Goal: Communication & Community: Answer question/provide support

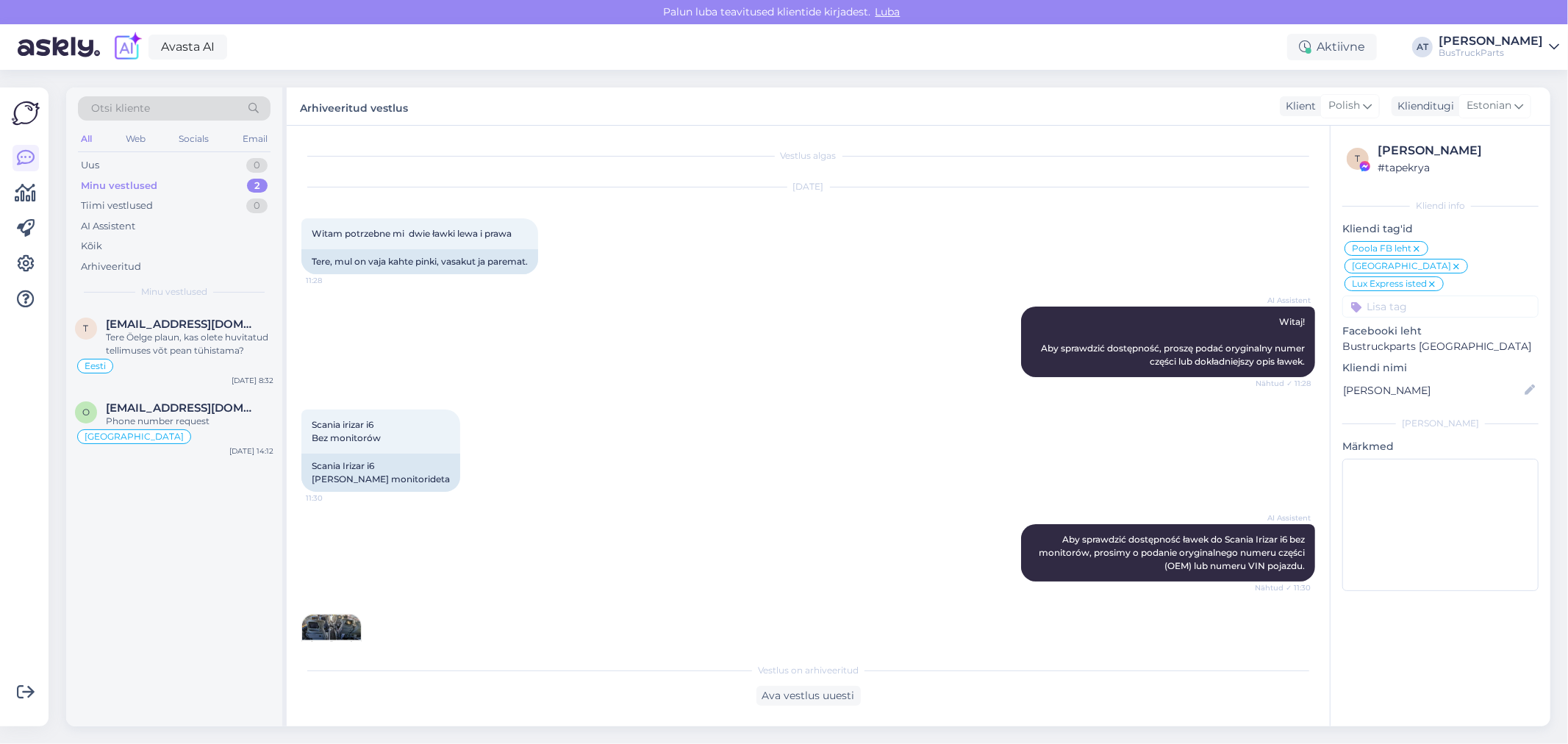
scroll to position [802, 0]
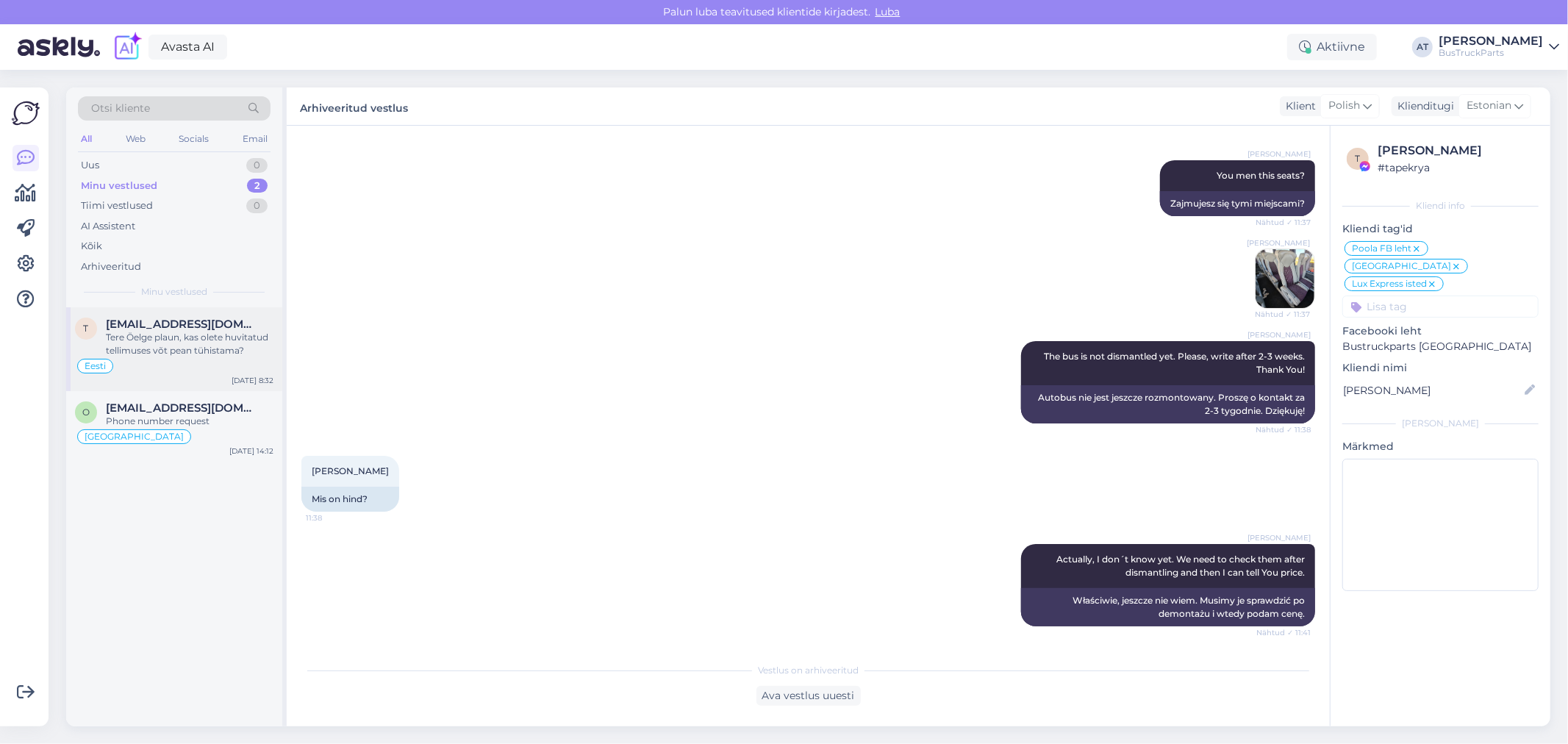
click at [185, 335] on div "Tere Öelge plaun, kas olete huvitatud tellimuses võt pean tühistama?" at bounding box center [189, 344] width 168 height 27
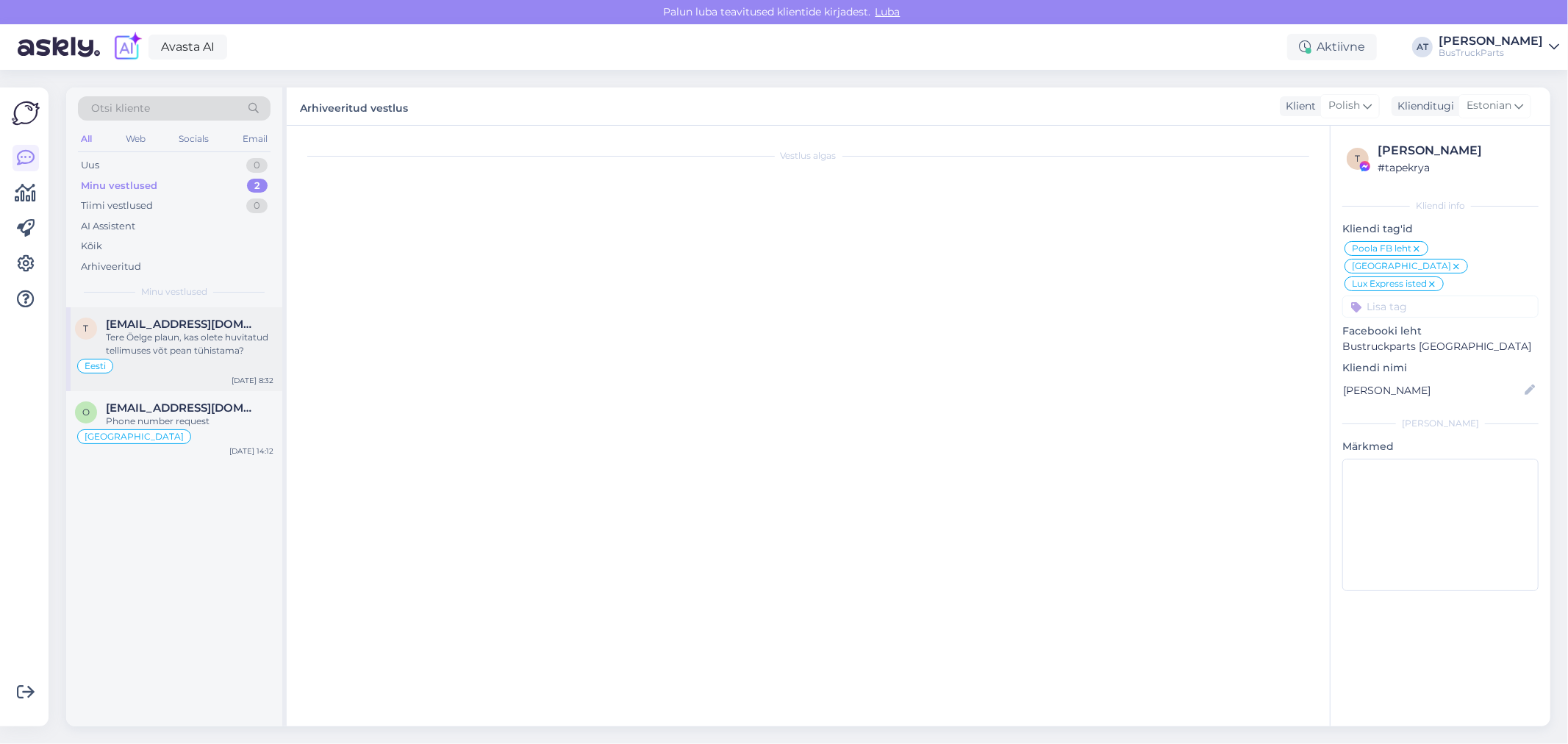
scroll to position [606, 0]
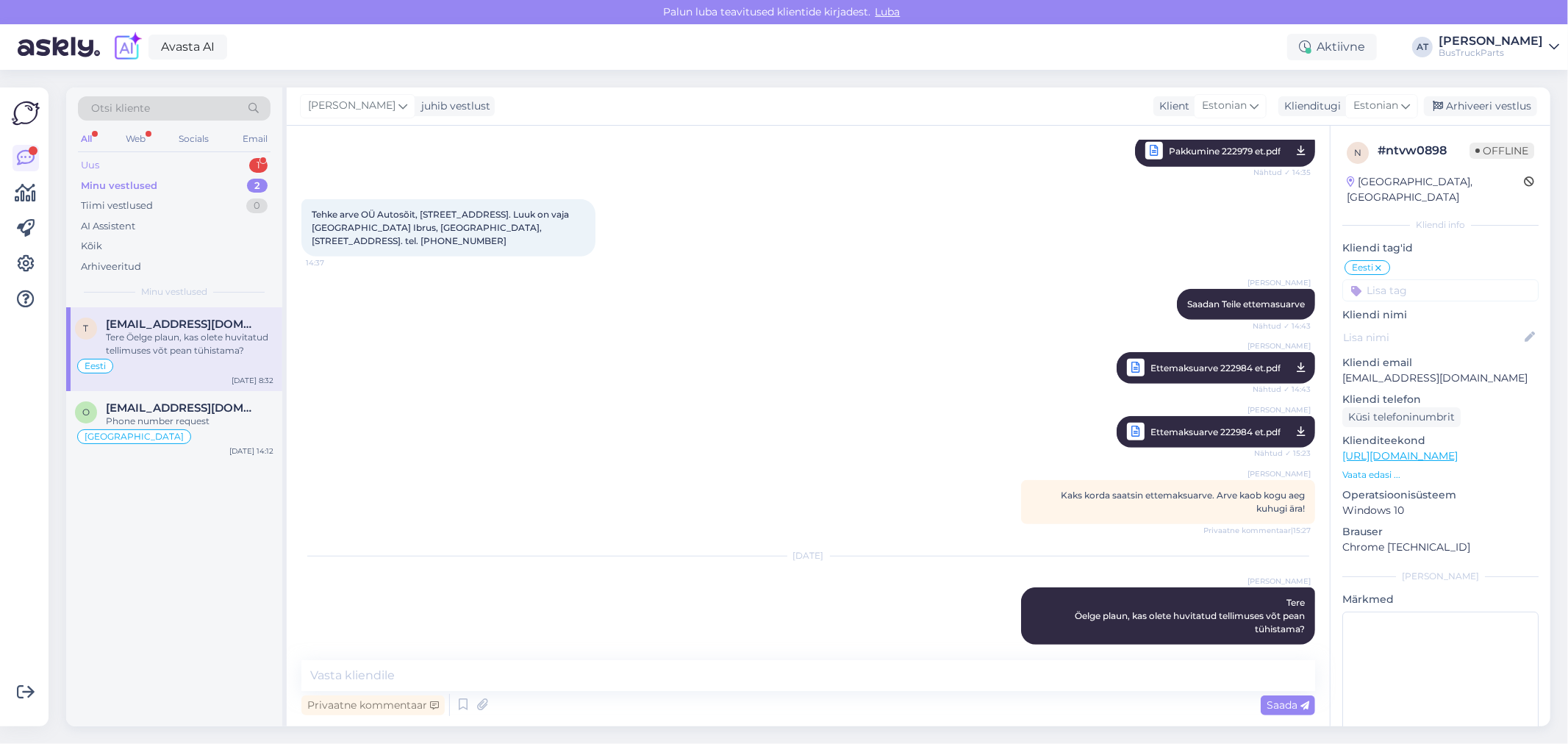
click at [163, 163] on div "Uus 1" at bounding box center [175, 165] width 193 height 21
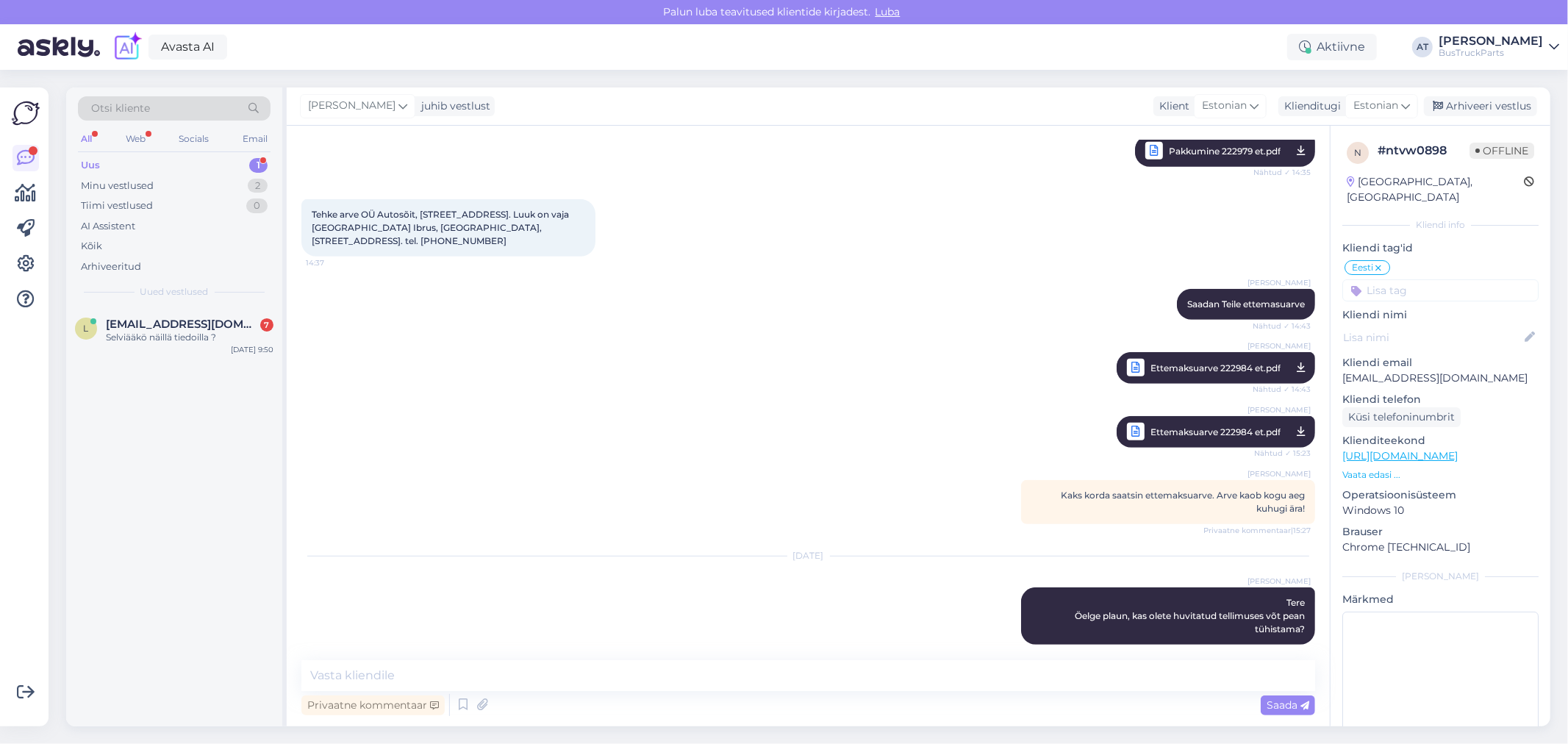
click at [171, 327] on span "[EMAIL_ADDRESS][DOMAIN_NAME]" at bounding box center [182, 323] width 153 height 13
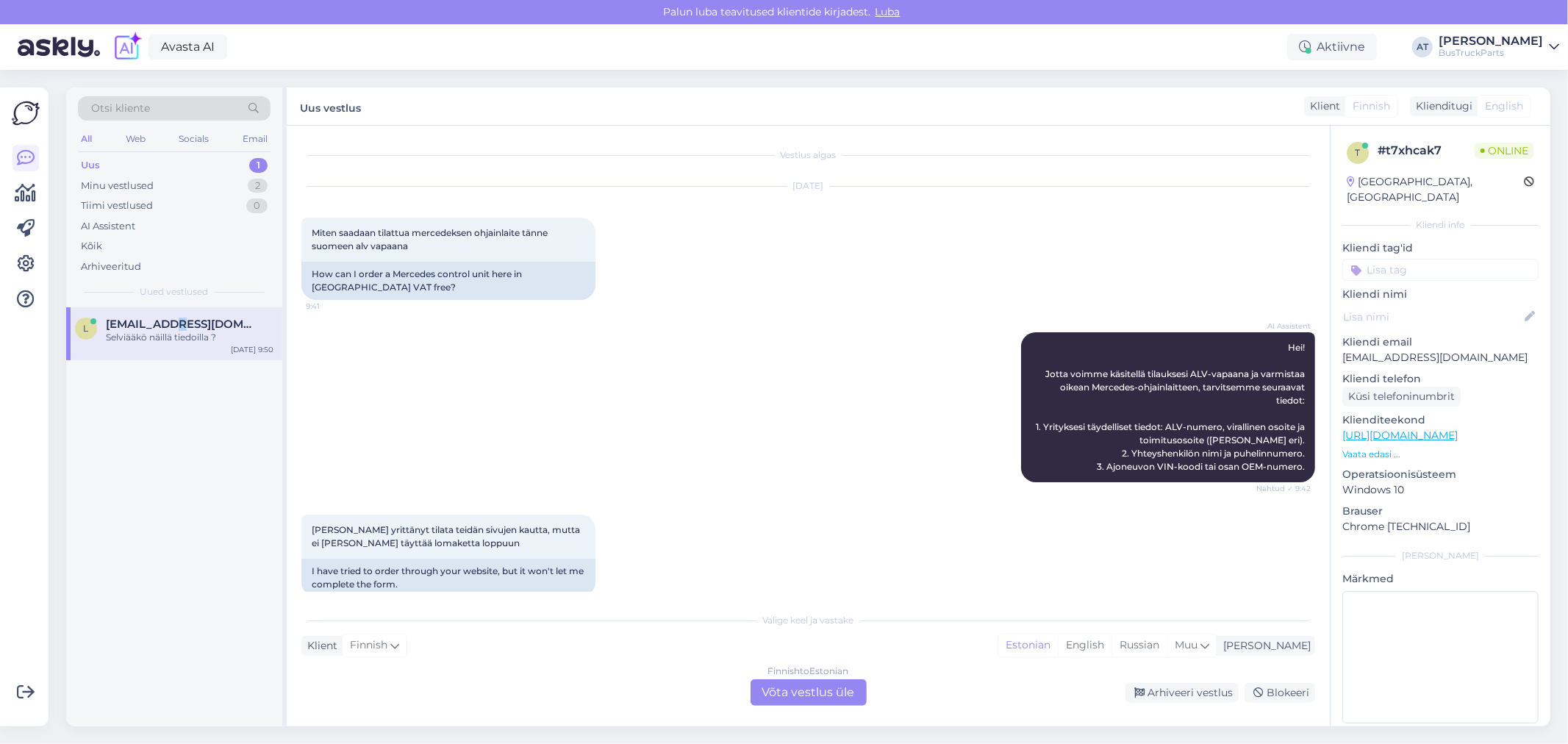
scroll to position [0, 0]
click at [814, 695] on div "Finnish to Estonian Võta vestlus üle" at bounding box center [809, 692] width 116 height 27
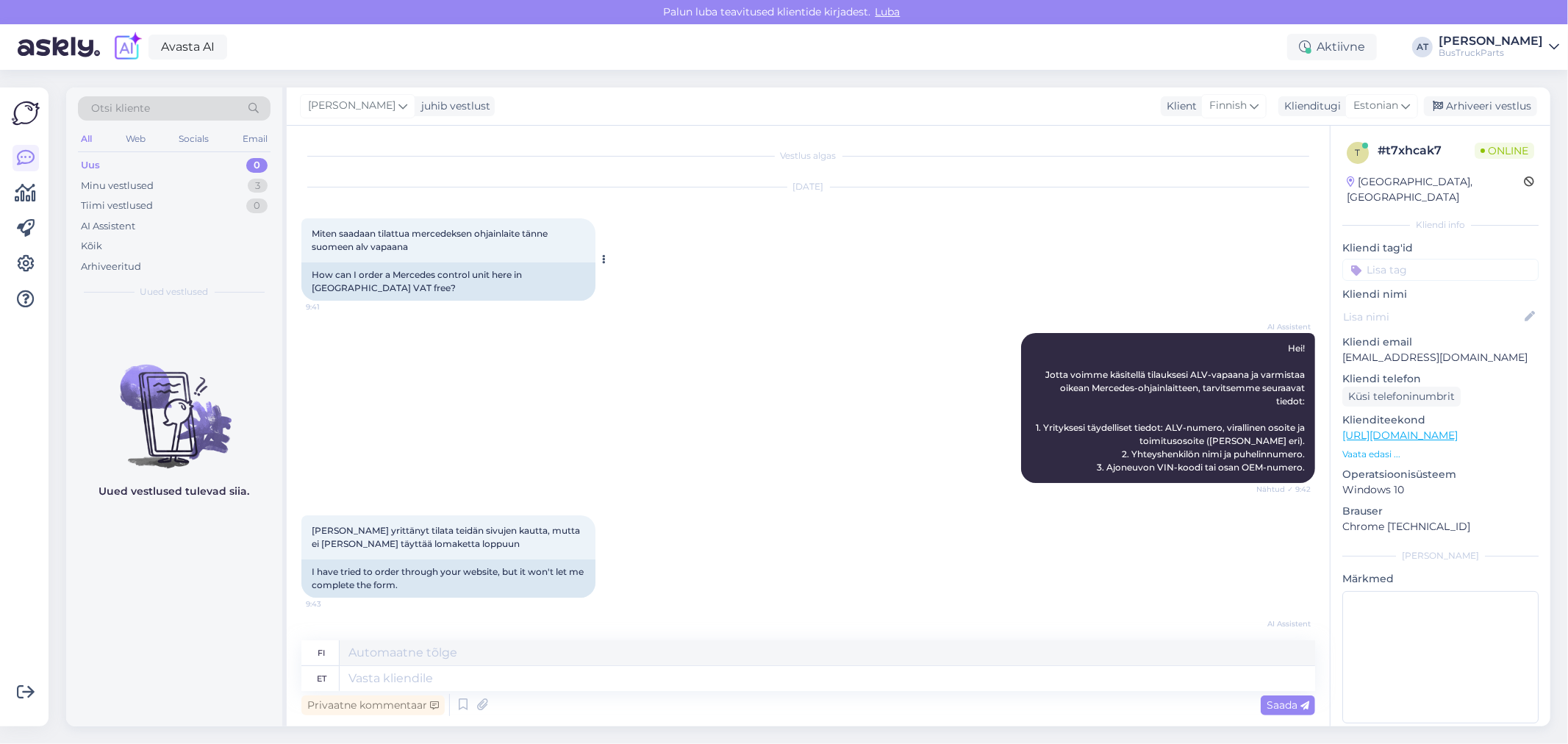
click at [560, 277] on div "How can I order a Mercedes control unit here in [GEOGRAPHIC_DATA] VAT free?" at bounding box center [449, 281] width 294 height 38
drag, startPoint x: 311, startPoint y: 569, endPoint x: 469, endPoint y: 570, distance: 158.0
click at [469, 570] on div "I have tried to order through your website, but it won't let me complete the fo…" at bounding box center [449, 579] width 294 height 38
click at [480, 587] on div "I have tried to order through your website, but it won't let me complete the fo…" at bounding box center [449, 579] width 294 height 38
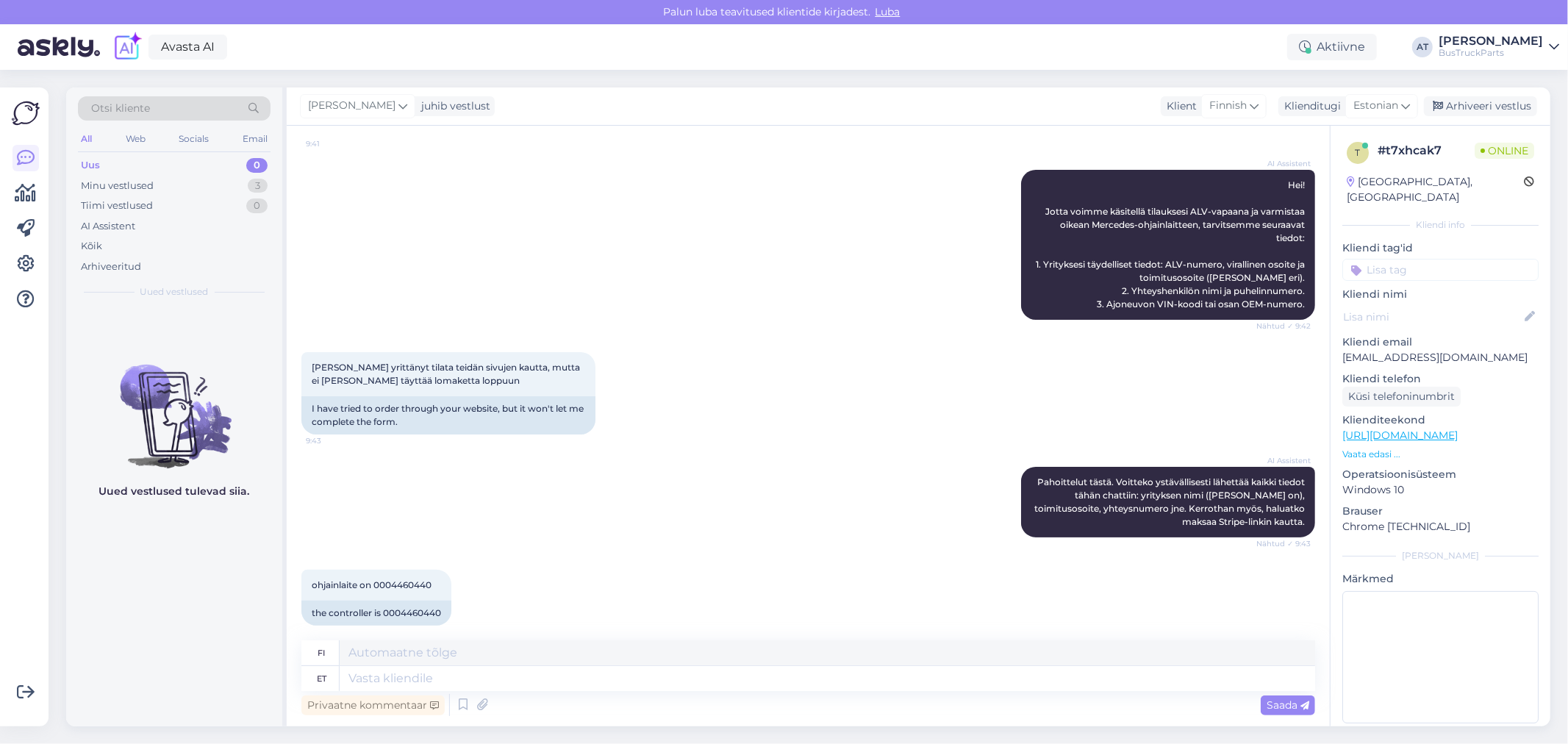
scroll to position [327, 0]
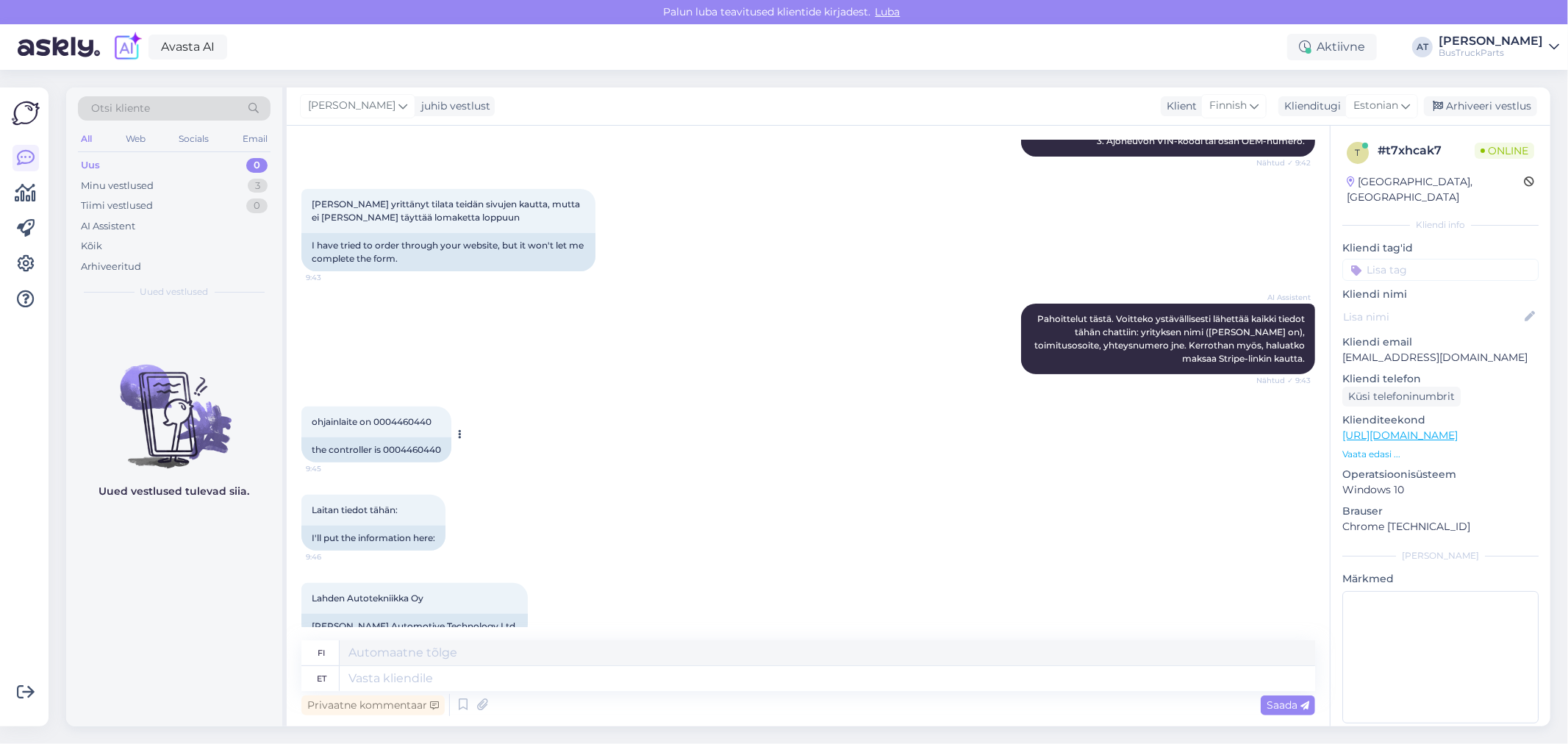
click at [415, 446] on div "the controller is 0004460440" at bounding box center [377, 450] width 150 height 25
copy div "0004460440"
drag, startPoint x: 351, startPoint y: 537, endPoint x: 465, endPoint y: 538, distance: 114.0
click at [465, 538] on div "Laitan tiedot tähän: 9:46 I'll put the information here:" at bounding box center [809, 523] width 1014 height 89
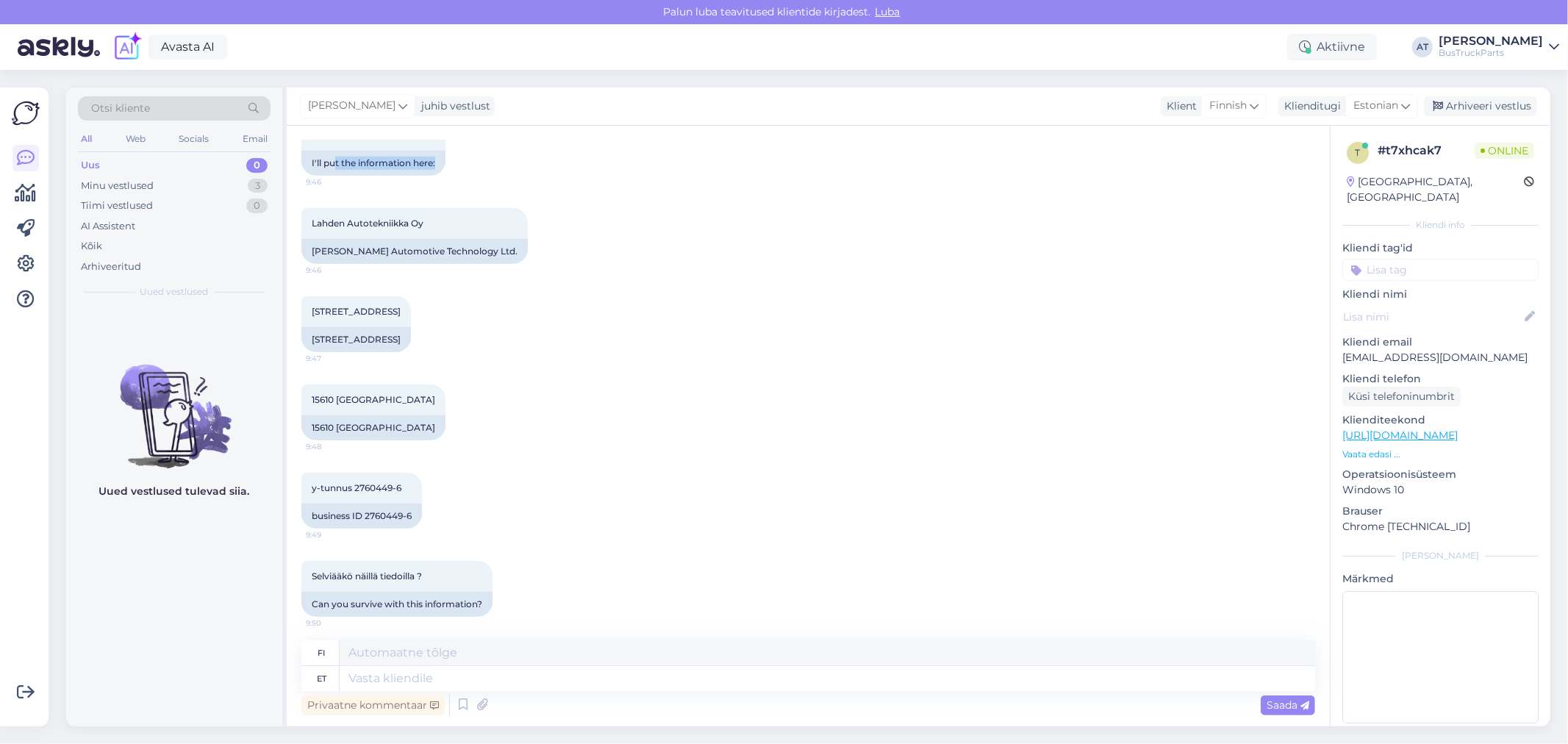
scroll to position [707, 0]
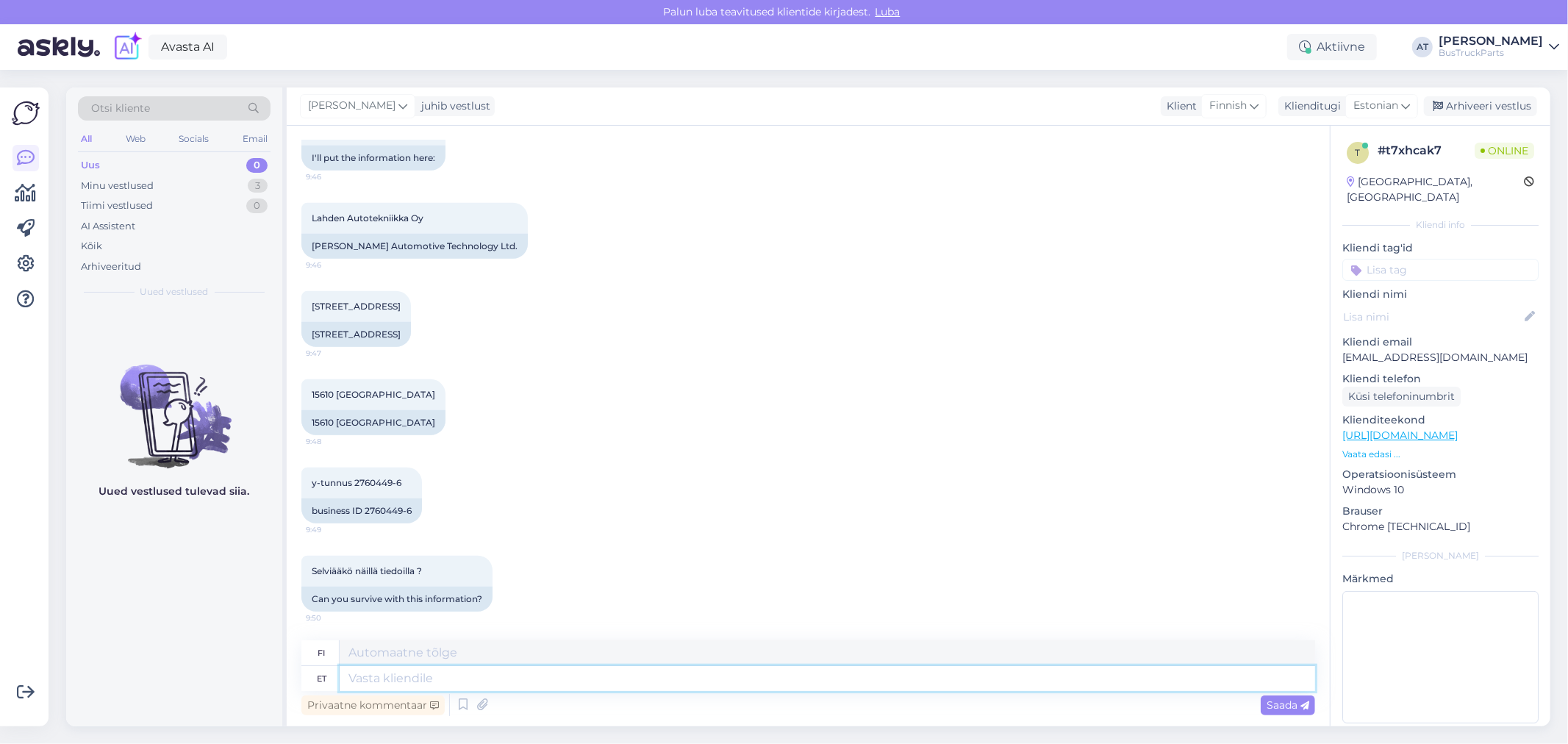
click at [509, 672] on textarea at bounding box center [827, 679] width 975 height 25
type textarea "I wi"
type textarea "Minä"
type textarea "I will"
type textarea "Minä aion"
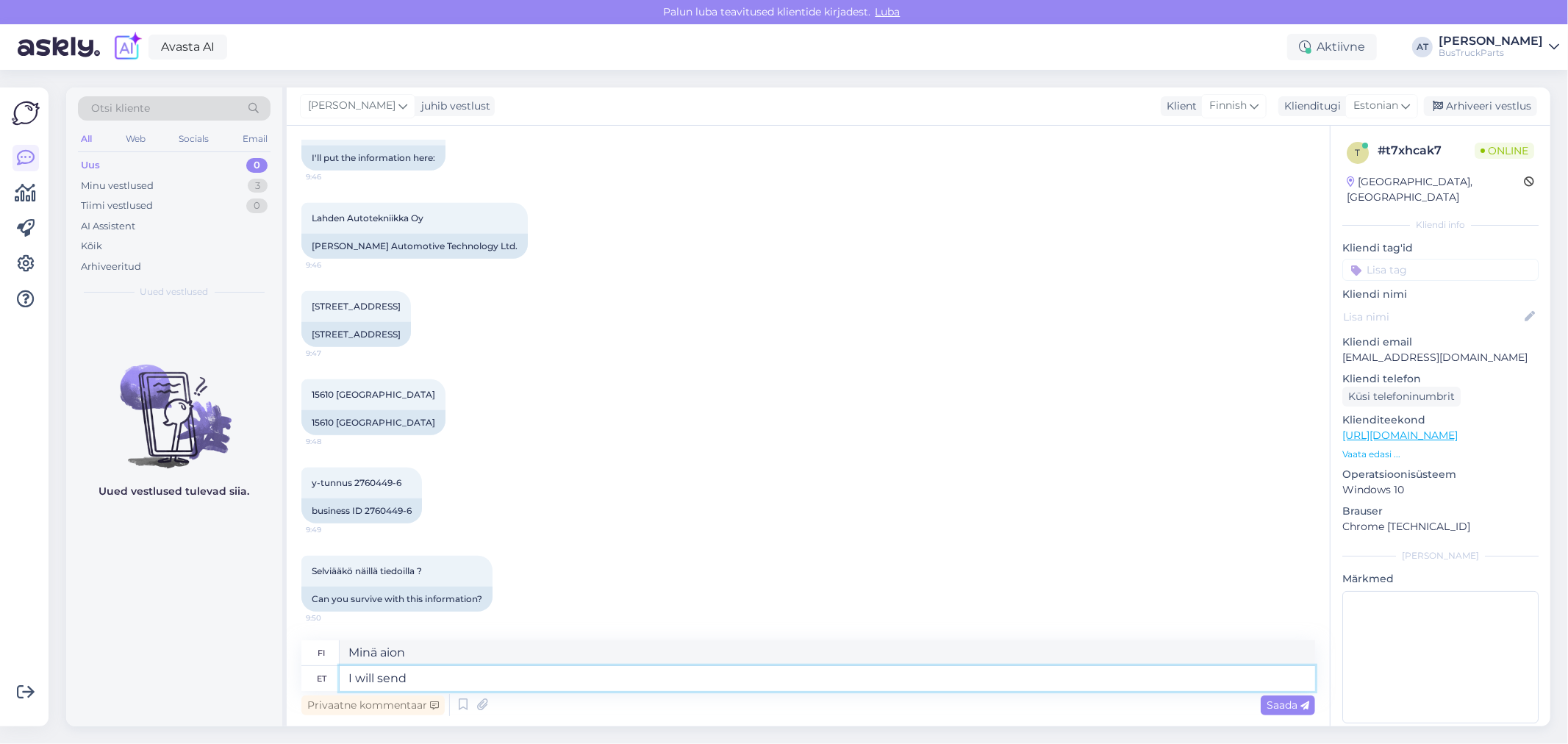
type textarea "I will send"
type textarea "Lähetän"
type textarea "I will send You"
type textarea "Lähetän sinulle"
type textarea "I will send You prepayment inv"
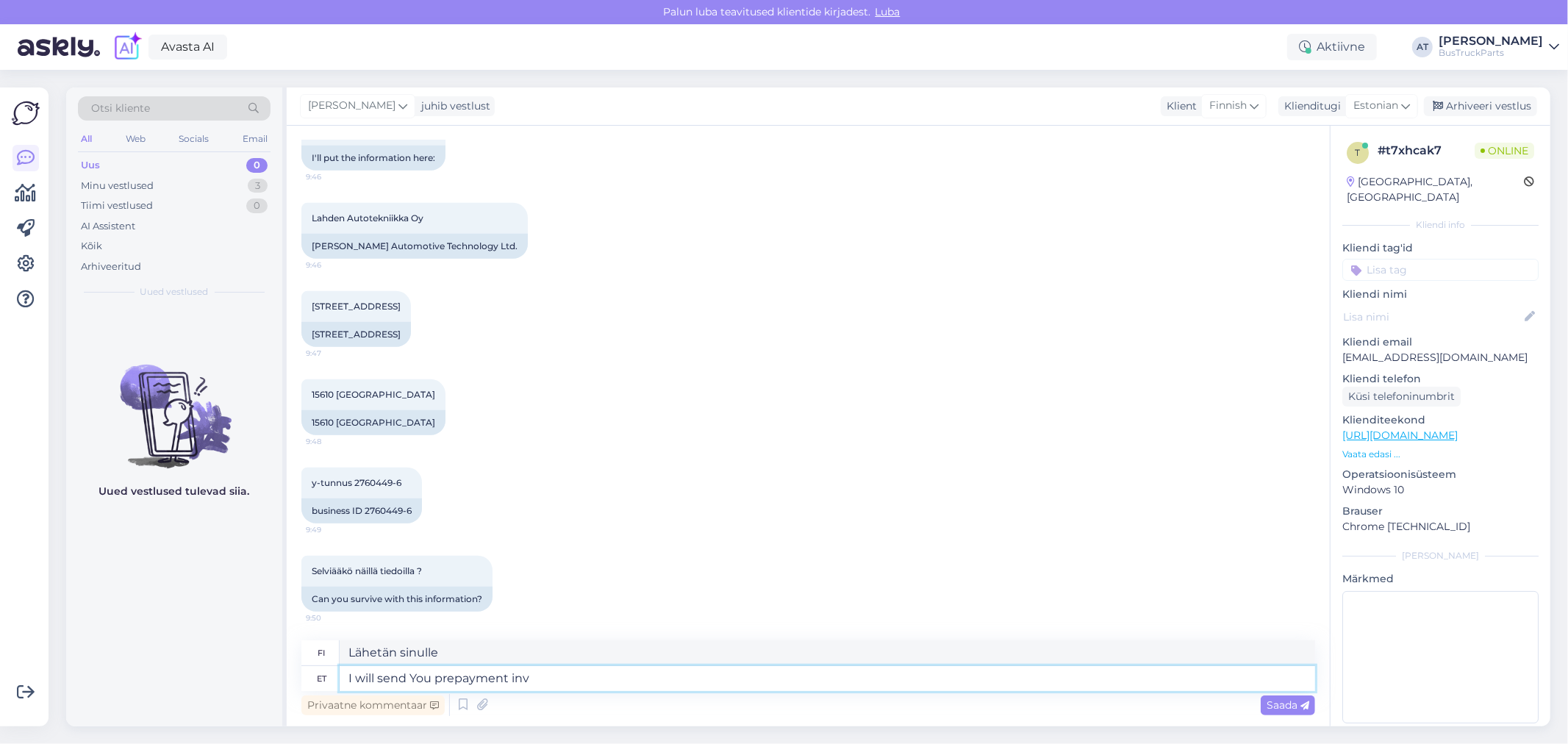
type textarea "Lähetän sinulle ennakkomaksun."
type textarea "I will send You prepayment invoice"
type textarea "Lähetän sinulle ennakkomaksulaskun"
type textarea "I will send You prepayment invoice shortlyu"
type textarea "Lähetän sinulle pian ennakkomaksulaskun"
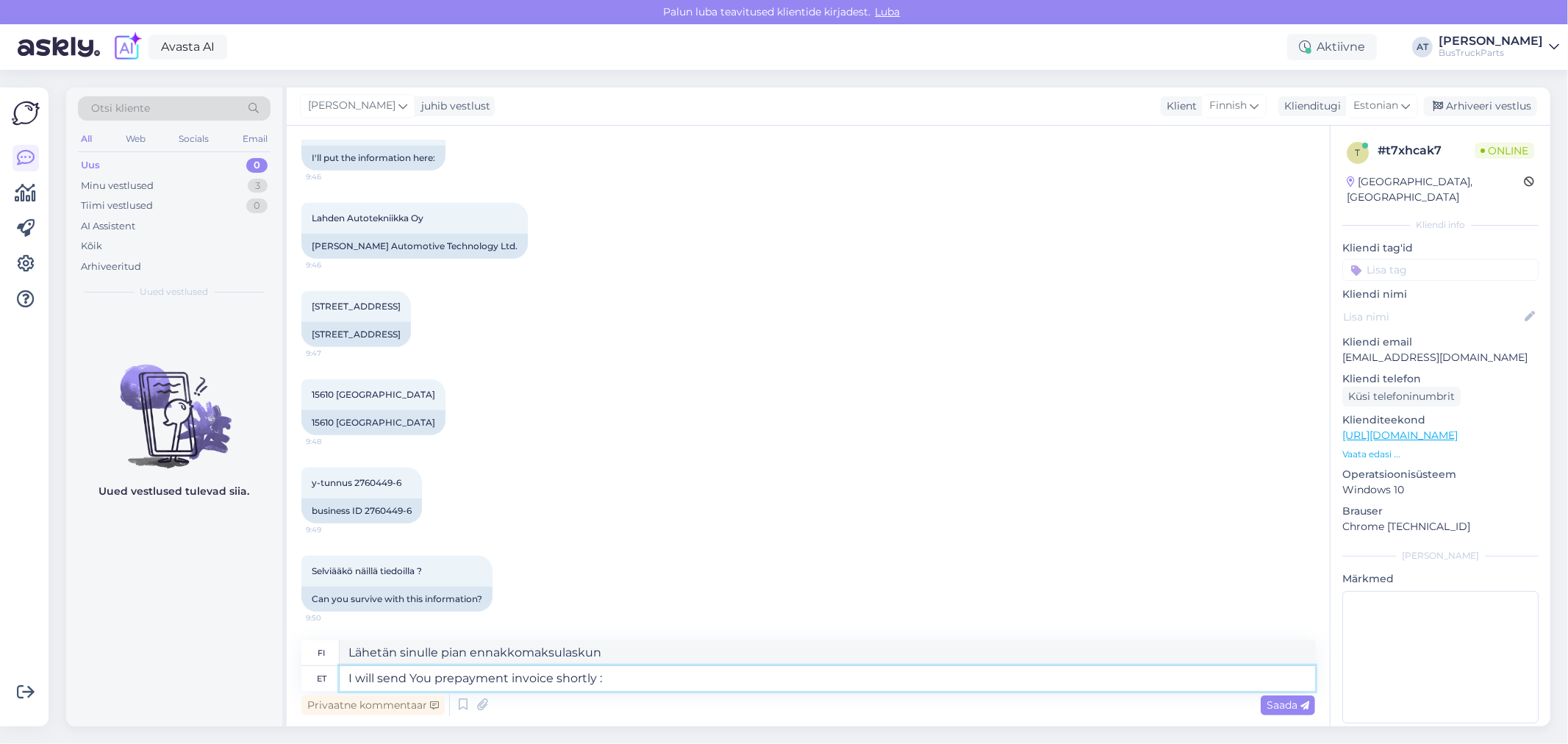
type textarea "I will send You prepayment invoice shortly :)"
type textarea "Lähetän sinulle pian ennakkomaksulaskun :)"
type textarea "I will send You prepayment invoice shortly :)"
click at [1273, 710] on span "Saada" at bounding box center [1288, 704] width 43 height 13
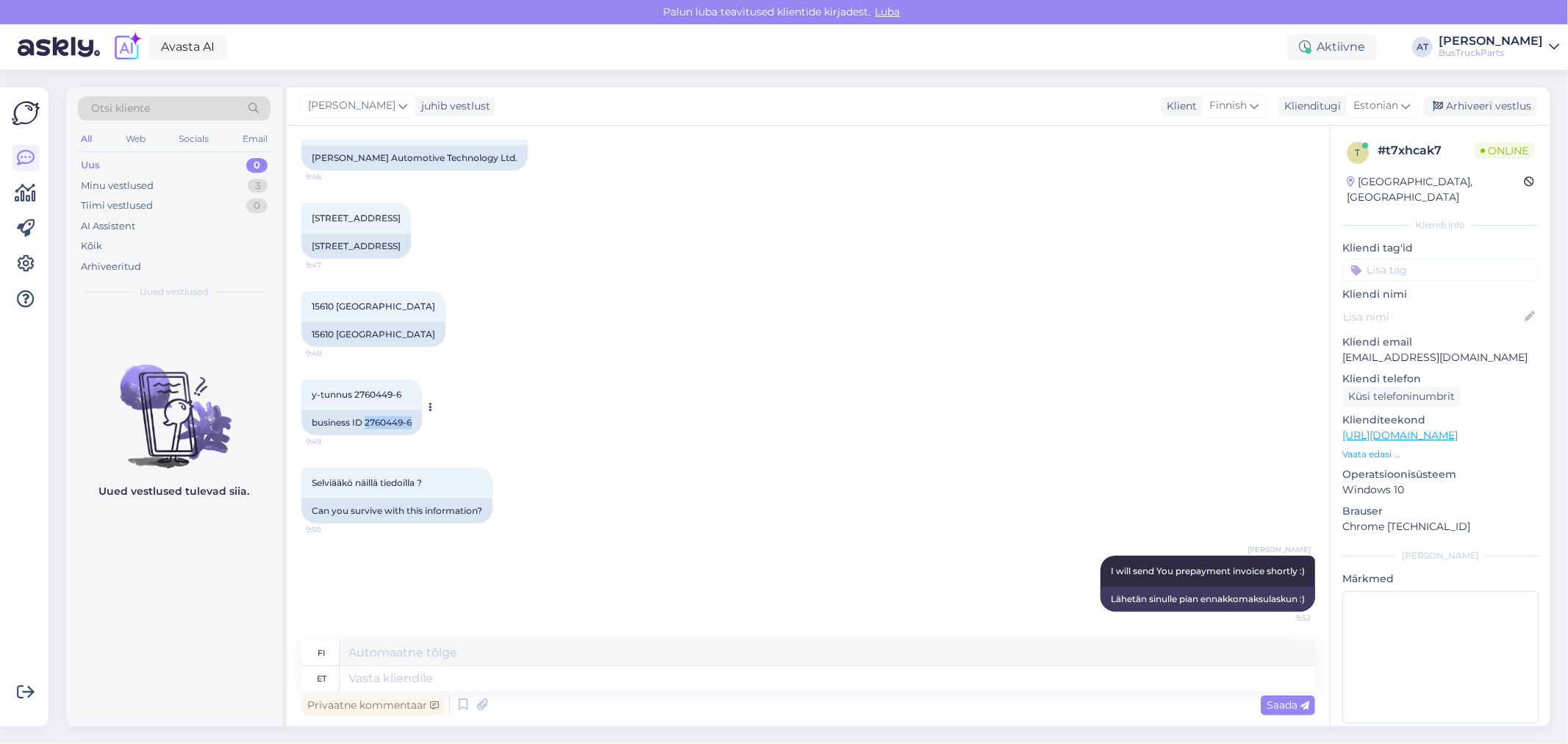
drag, startPoint x: 365, startPoint y: 420, endPoint x: 413, endPoint y: 419, distance: 48.0
click at [413, 419] on div "business ID 2760449-6" at bounding box center [362, 422] width 120 height 25
copy div "2760449-6"
click at [1428, 387] on div "Küsi telefoninumbrit" at bounding box center [1402, 397] width 119 height 20
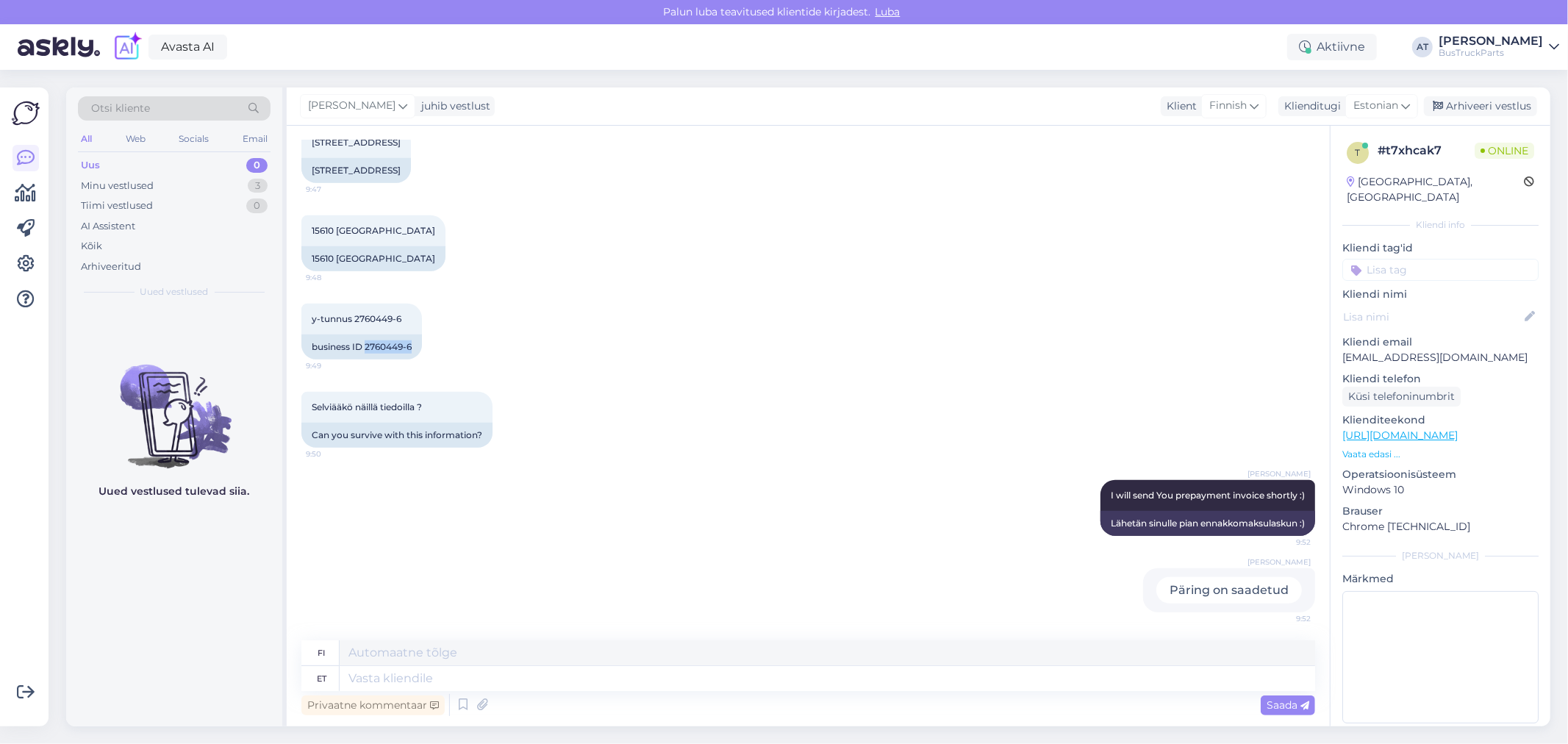
drag, startPoint x: 1342, startPoint y: 340, endPoint x: 1519, endPoint y: 335, distance: 177.1
click at [1519, 335] on div "t # t7xhcak7 Online [GEOGRAPHIC_DATA], [GEOGRAPHIC_DATA] Kliendi info Kliendi t…" at bounding box center [1441, 435] width 220 height 620
copy p "[EMAIL_ADDRESS][DOMAIN_NAME]"
drag, startPoint x: 599, startPoint y: 674, endPoint x: 605, endPoint y: 679, distance: 7.8
click at [605, 679] on textarea at bounding box center [827, 679] width 975 height 25
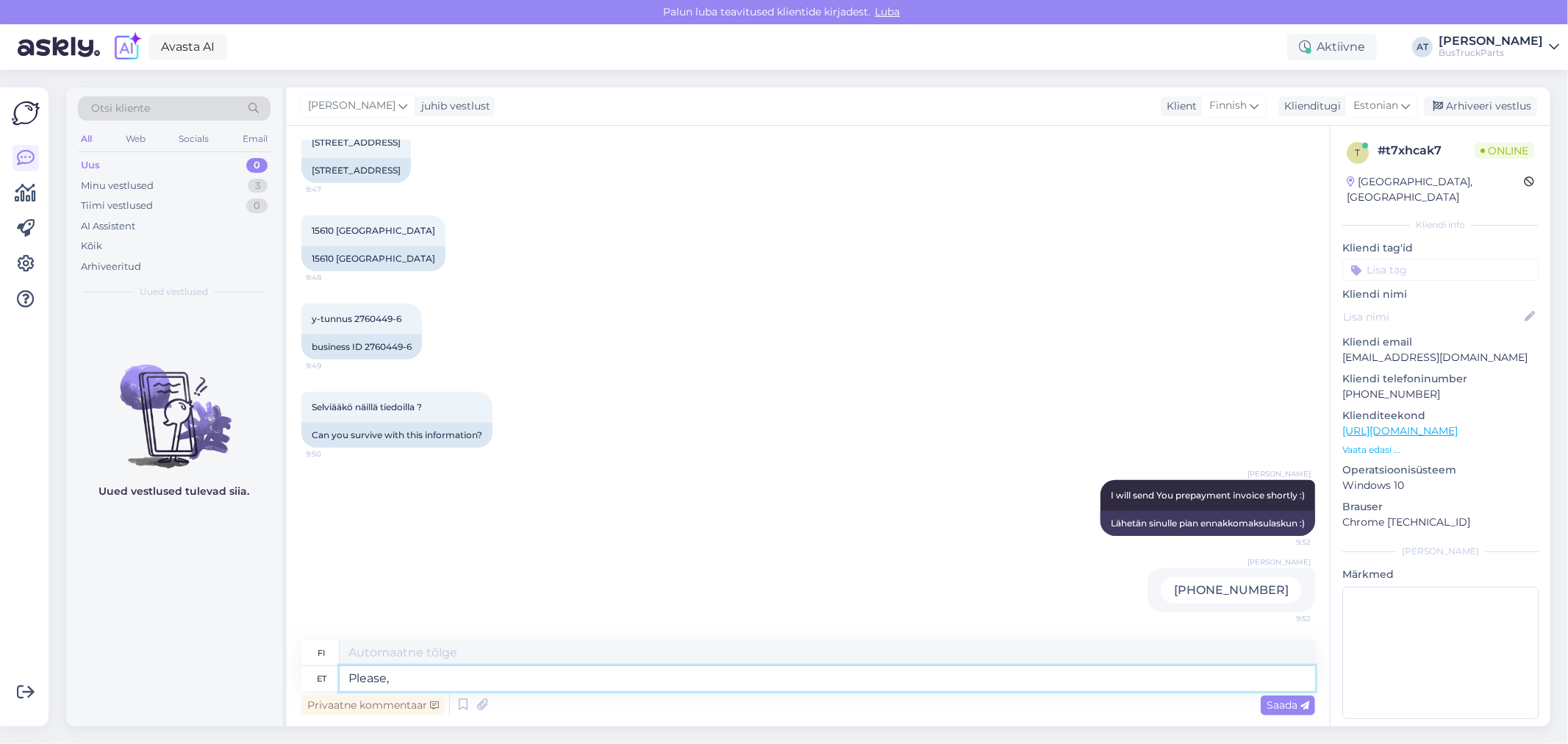
type textarea "Please, s"
type textarea "Ole hyvä,"
type textarea "Please, see the"
type textarea "[PERSON_NAME] hyvä, tämä"
type textarea "Please, see the pr"
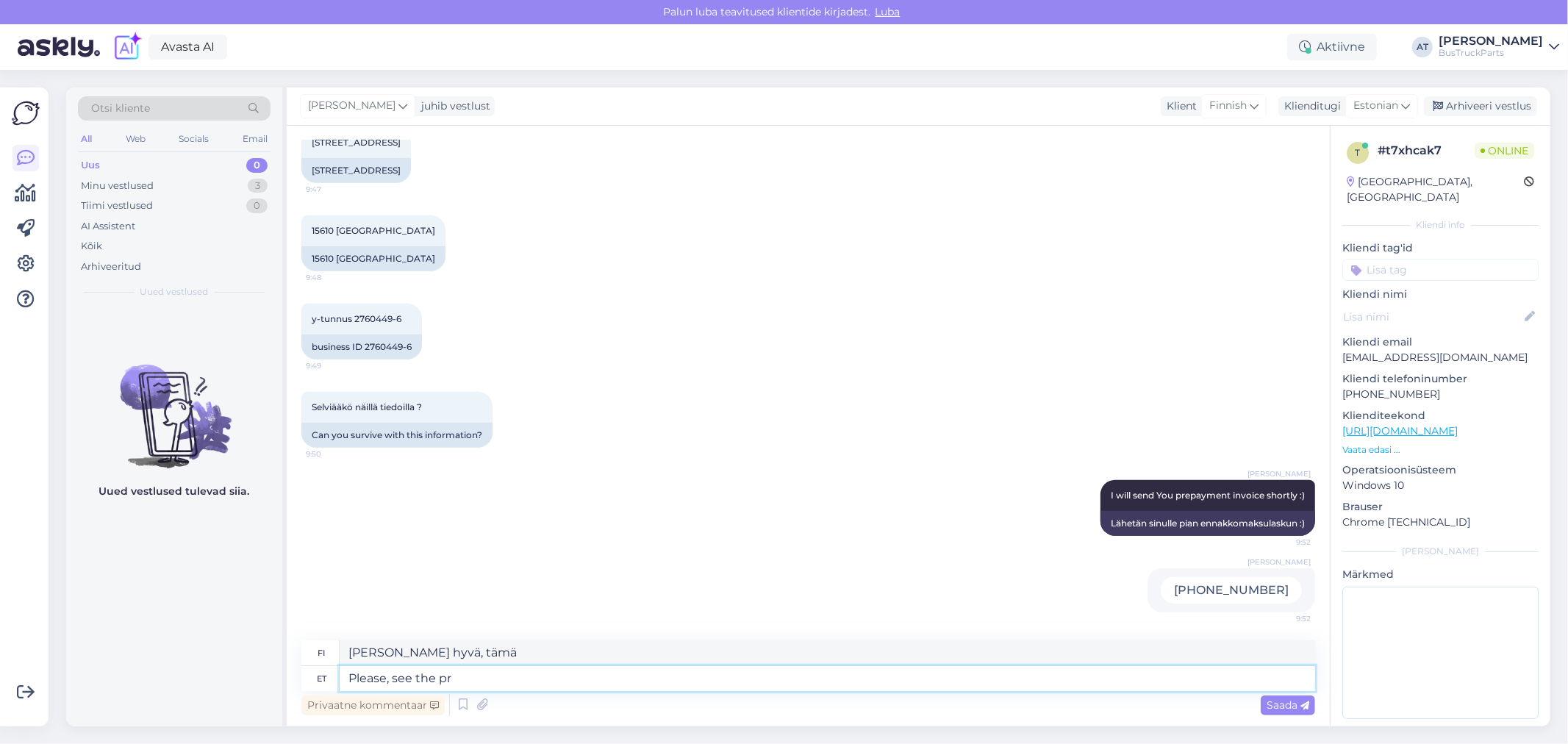
type textarea "Katso"
type textarea "Please, see the prepayment inv"
type textarea "Katso ennakkomaksu"
type textarea "Please, see the prepayment invoice be"
type textarea "Katso ennakkomaksulasku"
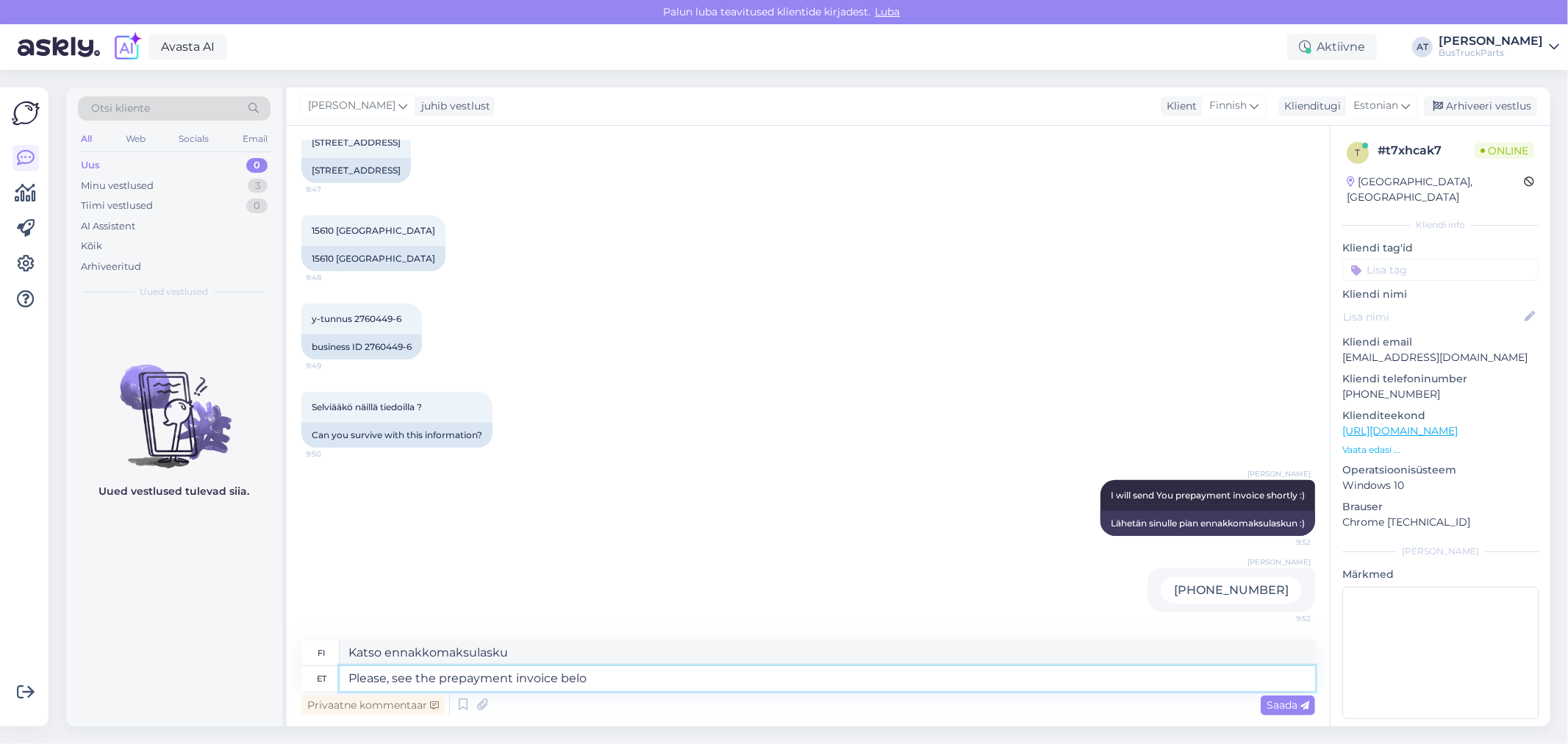
type textarea "Please, see the prepayment invoice below"
type textarea "Katso [PERSON_NAME] ennakkomaksulasku"
type textarea "Please, see the prepayment invoice below"
click at [1296, 706] on span "Saada" at bounding box center [1288, 704] width 43 height 13
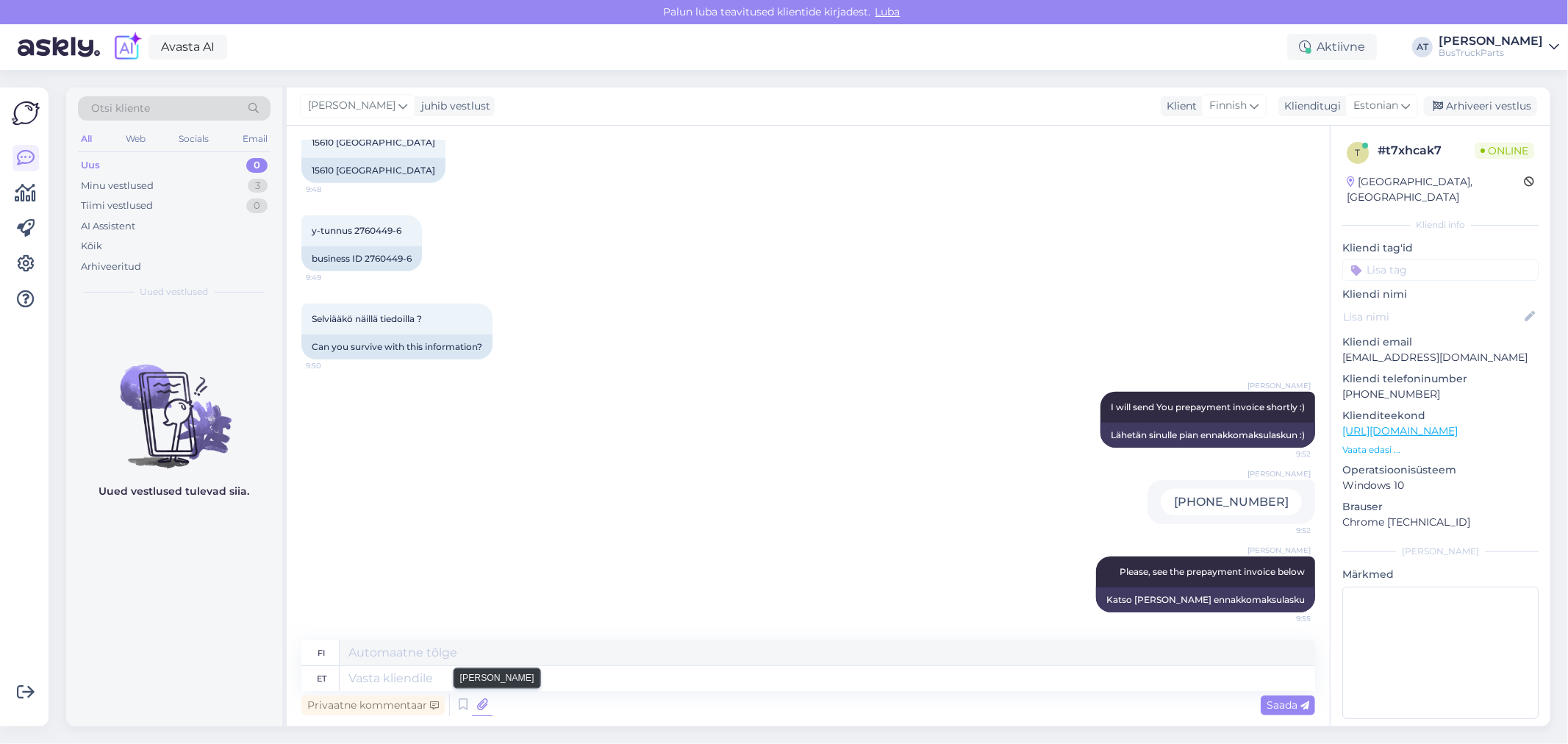
click at [486, 707] on icon at bounding box center [483, 705] width 21 height 22
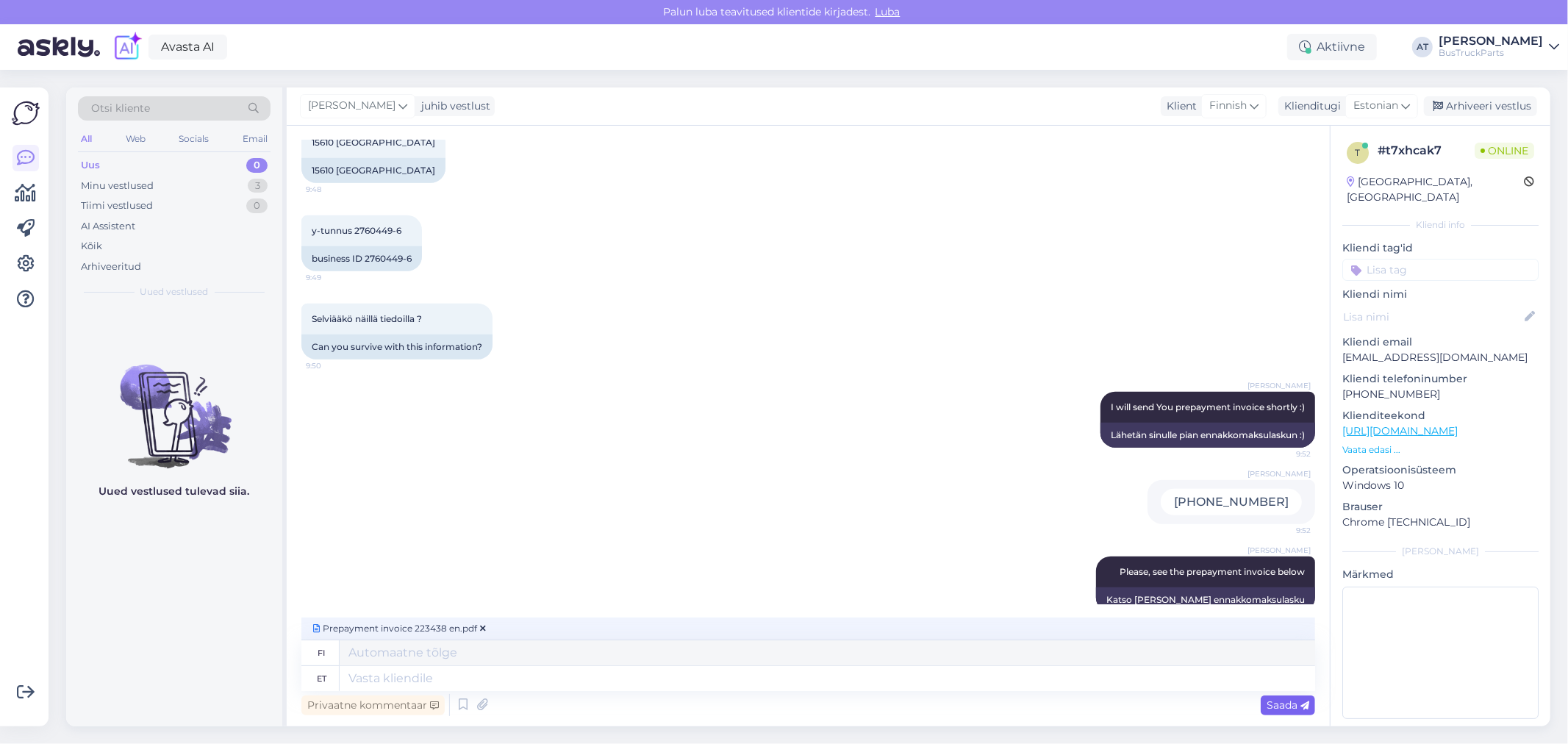
click at [1288, 707] on span "Saada" at bounding box center [1288, 704] width 43 height 13
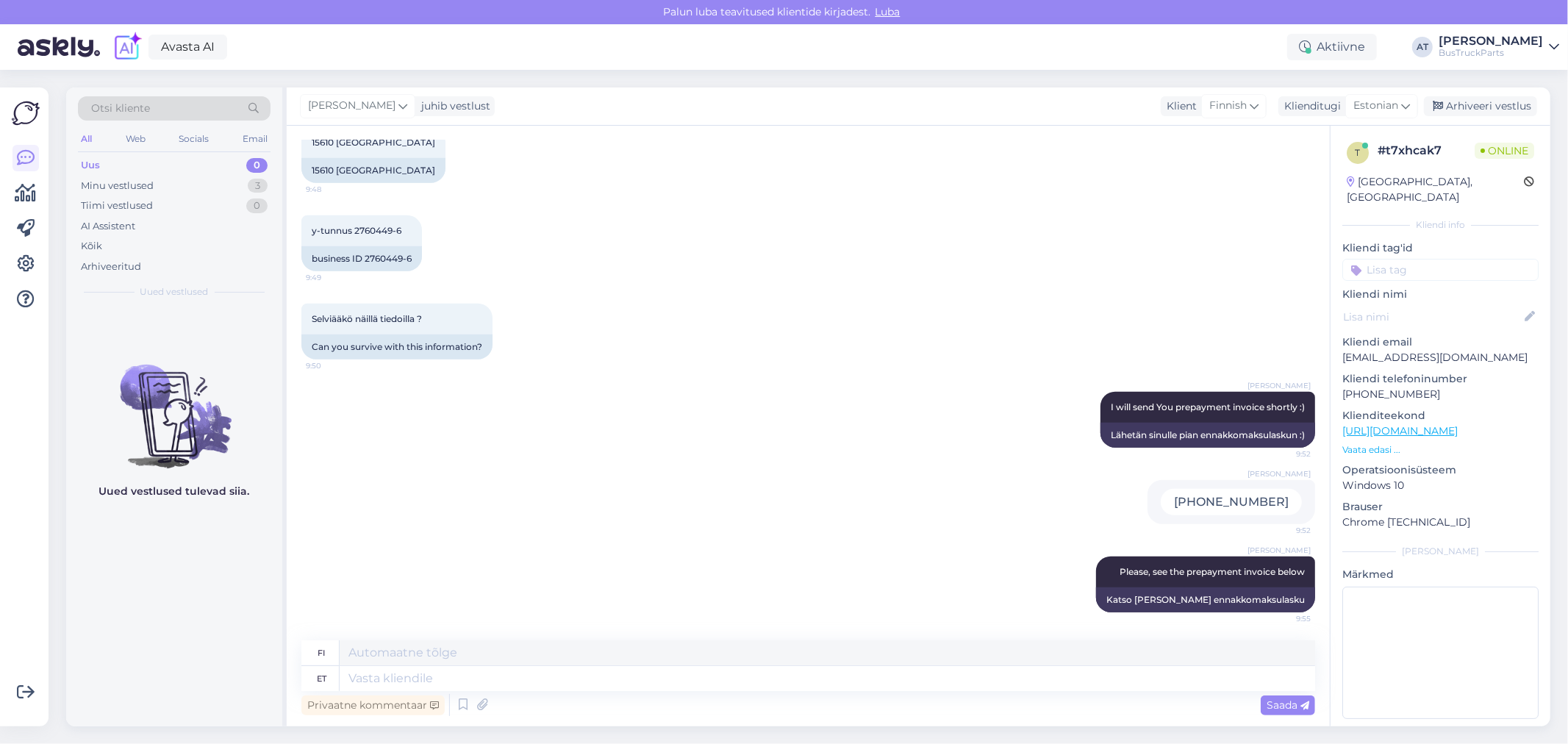
scroll to position [1023, 0]
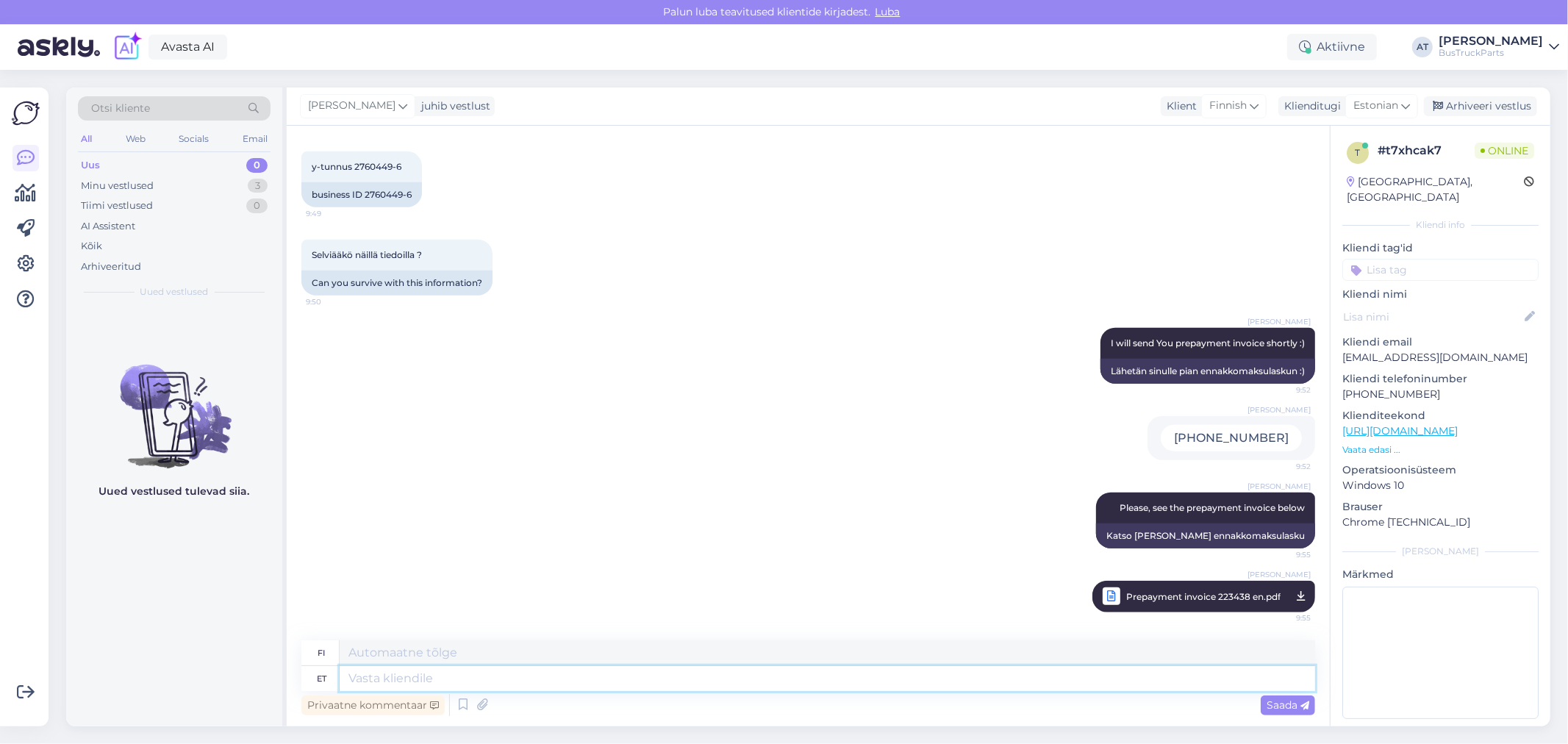
click at [1074, 686] on textarea at bounding box center [827, 679] width 975 height 25
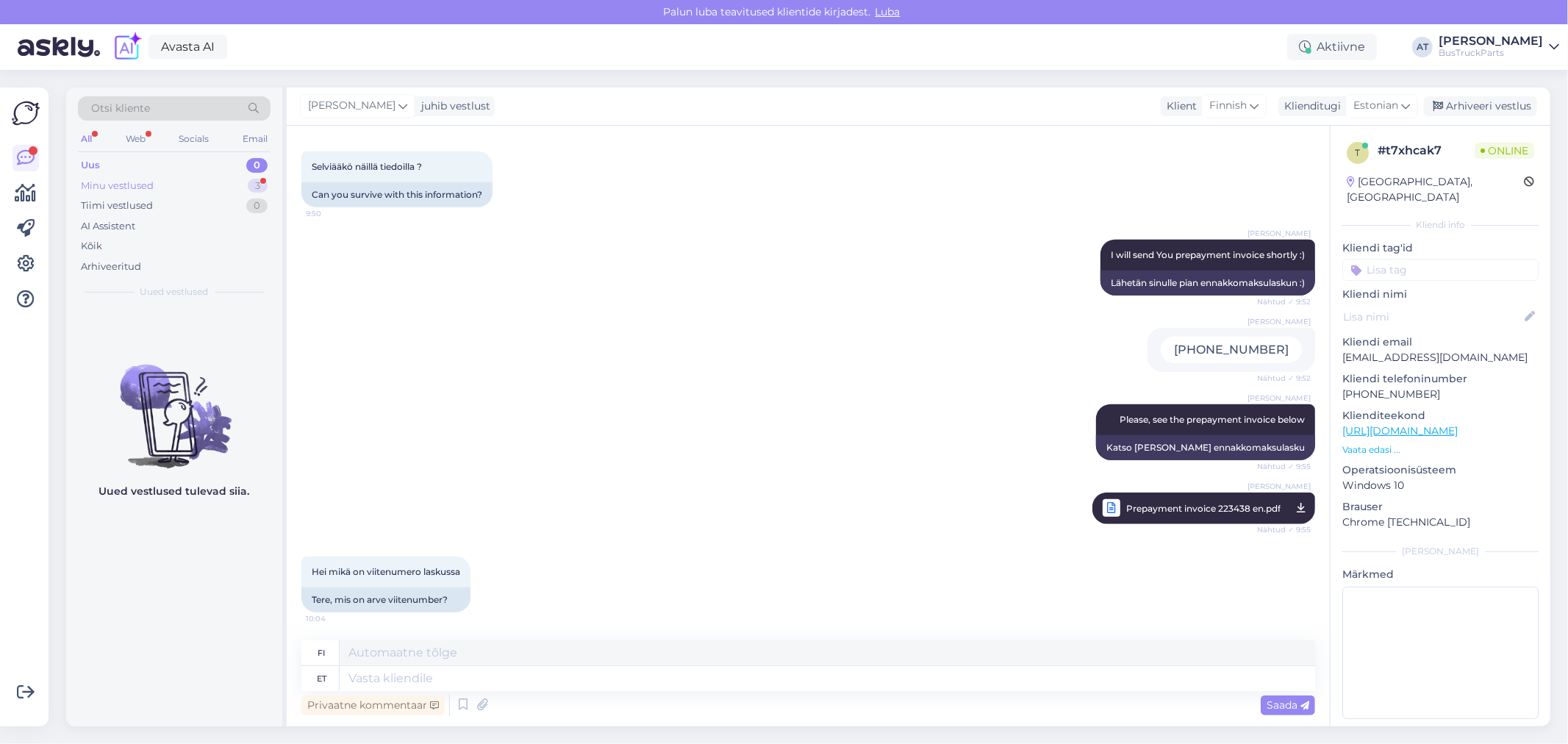
click at [126, 180] on div "Minu vestlused" at bounding box center [117, 186] width 73 height 15
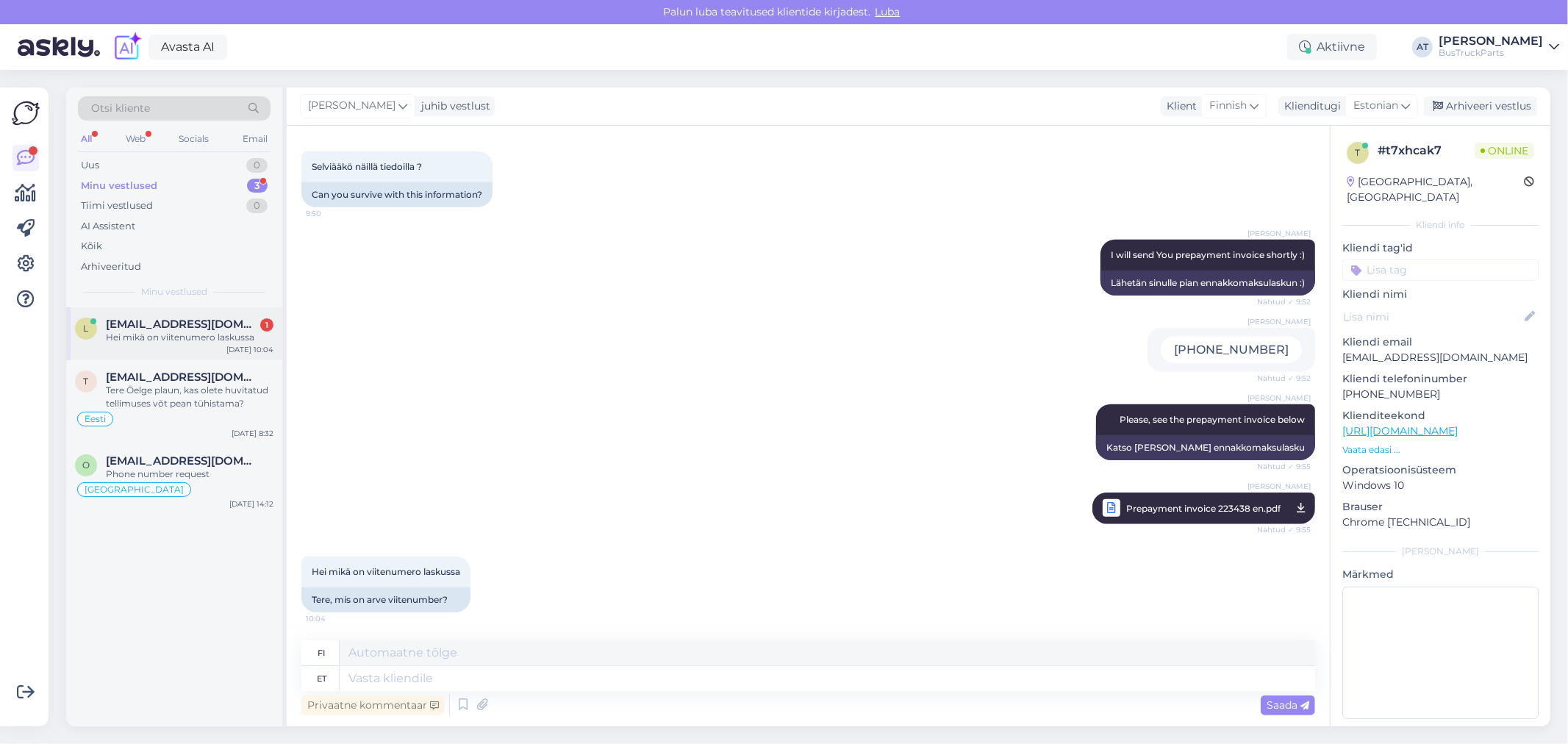
click at [182, 322] on span "[EMAIL_ADDRESS][DOMAIN_NAME]" at bounding box center [182, 323] width 153 height 13
drag, startPoint x: 352, startPoint y: 606, endPoint x: 443, endPoint y: 606, distance: 91.0
click at [443, 606] on div "Tere, mis on arve viitenumber?" at bounding box center [386, 600] width 169 height 25
click at [439, 606] on div "Tere, mis on arve viitenumber?" at bounding box center [386, 600] width 169 height 25
click at [470, 675] on textarea at bounding box center [827, 679] width 975 height 25
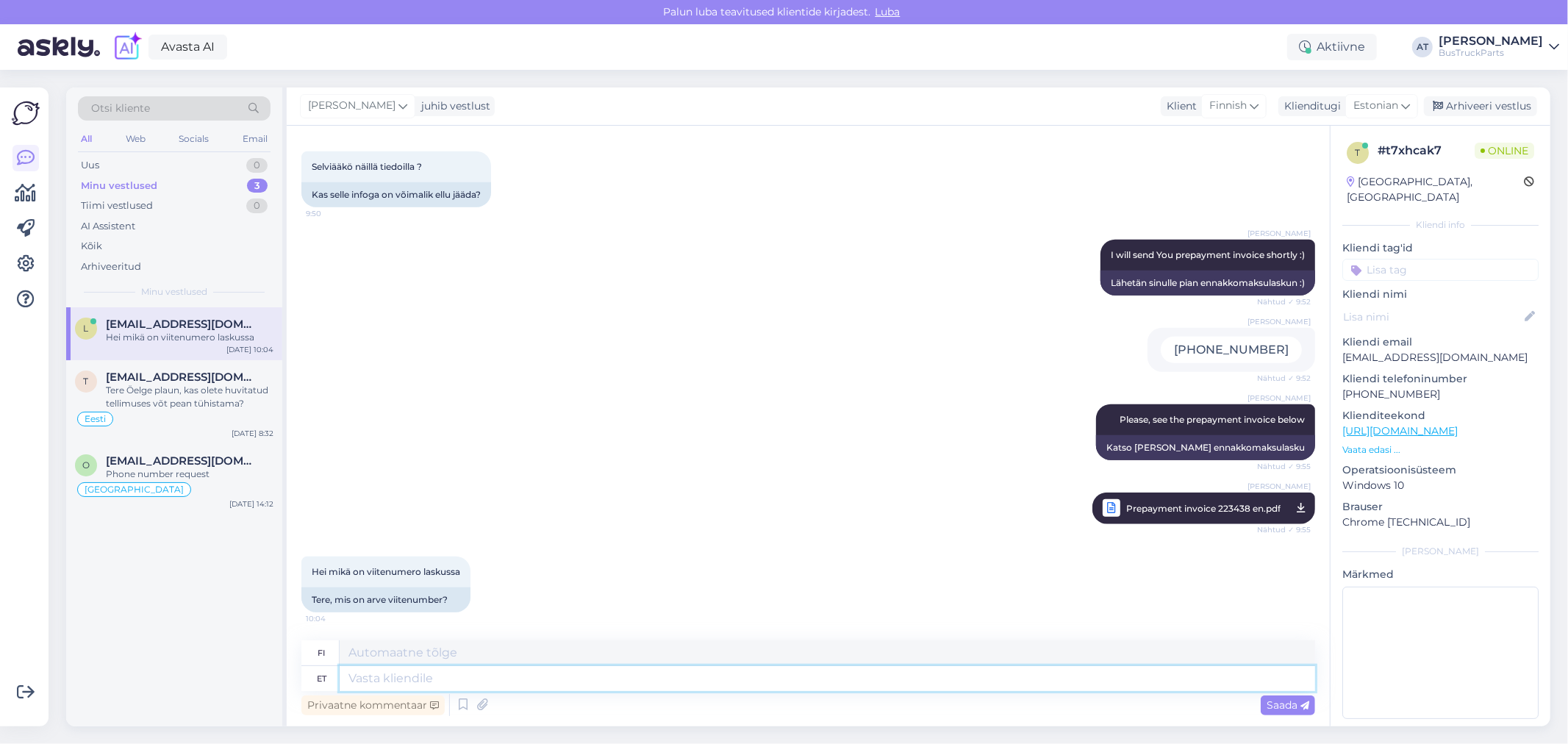
click at [1018, 674] on textarea at bounding box center [827, 679] width 975 height 25
type textarea "2234"
type textarea "223438"
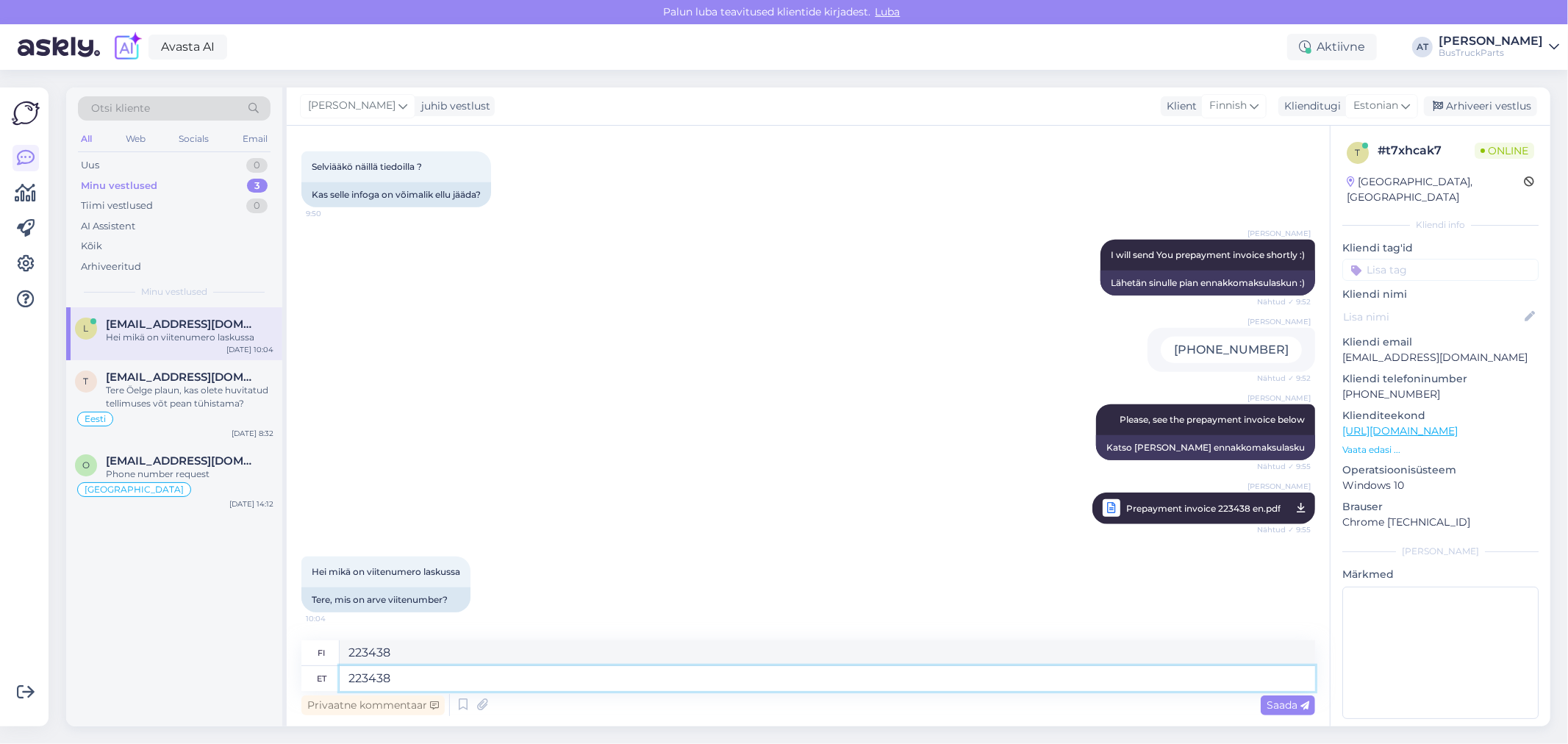
click at [453, 677] on textarea "223438" at bounding box center [827, 679] width 975 height 25
drag, startPoint x: 429, startPoint y: 684, endPoint x: 340, endPoint y: 684, distance: 89.0
click at [340, 684] on textarea "223438" at bounding box center [827, 679] width 975 height 25
click at [825, 667] on textarea "223438" at bounding box center [827, 679] width 975 height 25
click at [612, 662] on textarea "223438" at bounding box center [827, 653] width 975 height 25
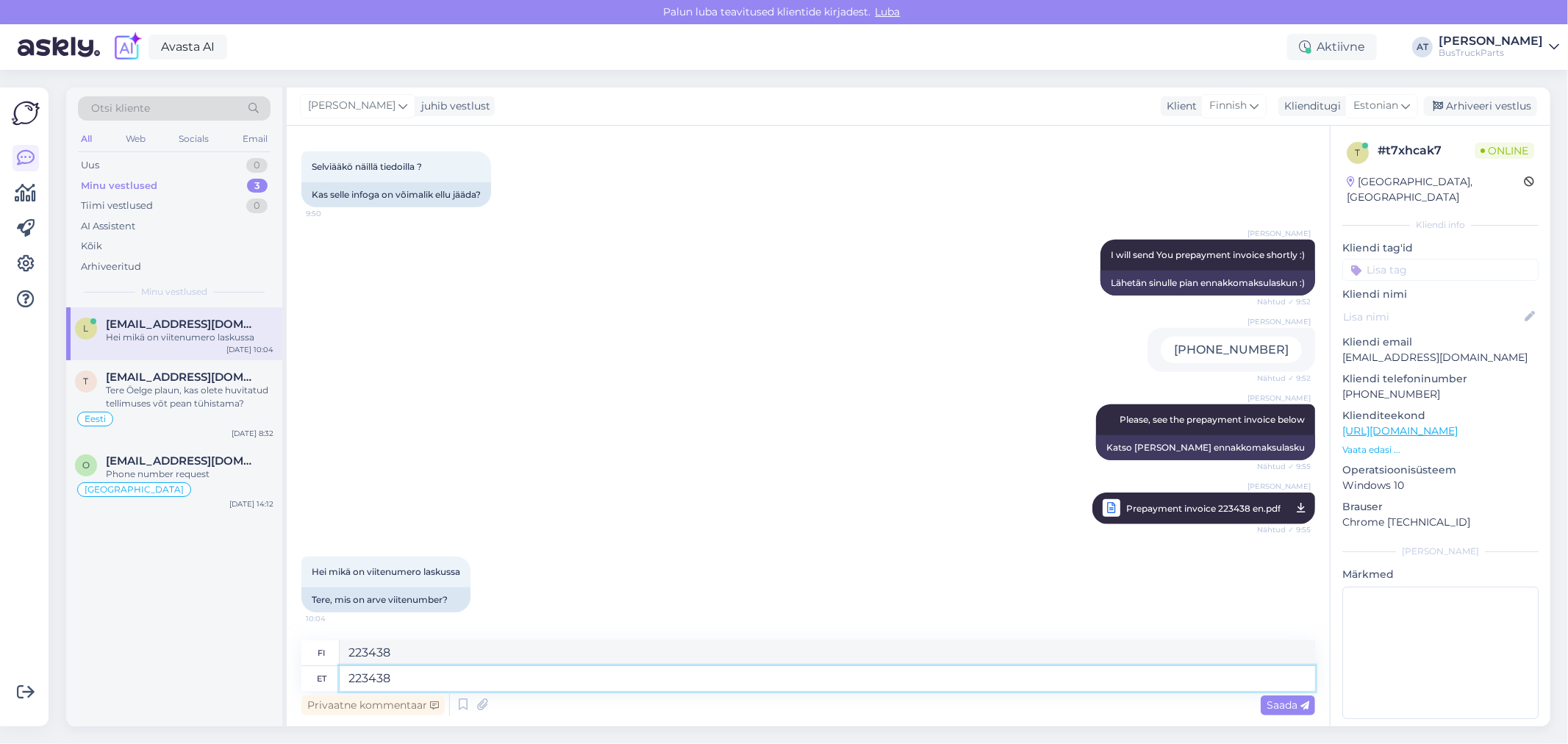
click at [618, 682] on textarea "223438" at bounding box center [827, 679] width 975 height 25
click at [919, 680] on textarea "223438" at bounding box center [827, 679] width 975 height 25
type textarea "I th"
type textarea "Minä"
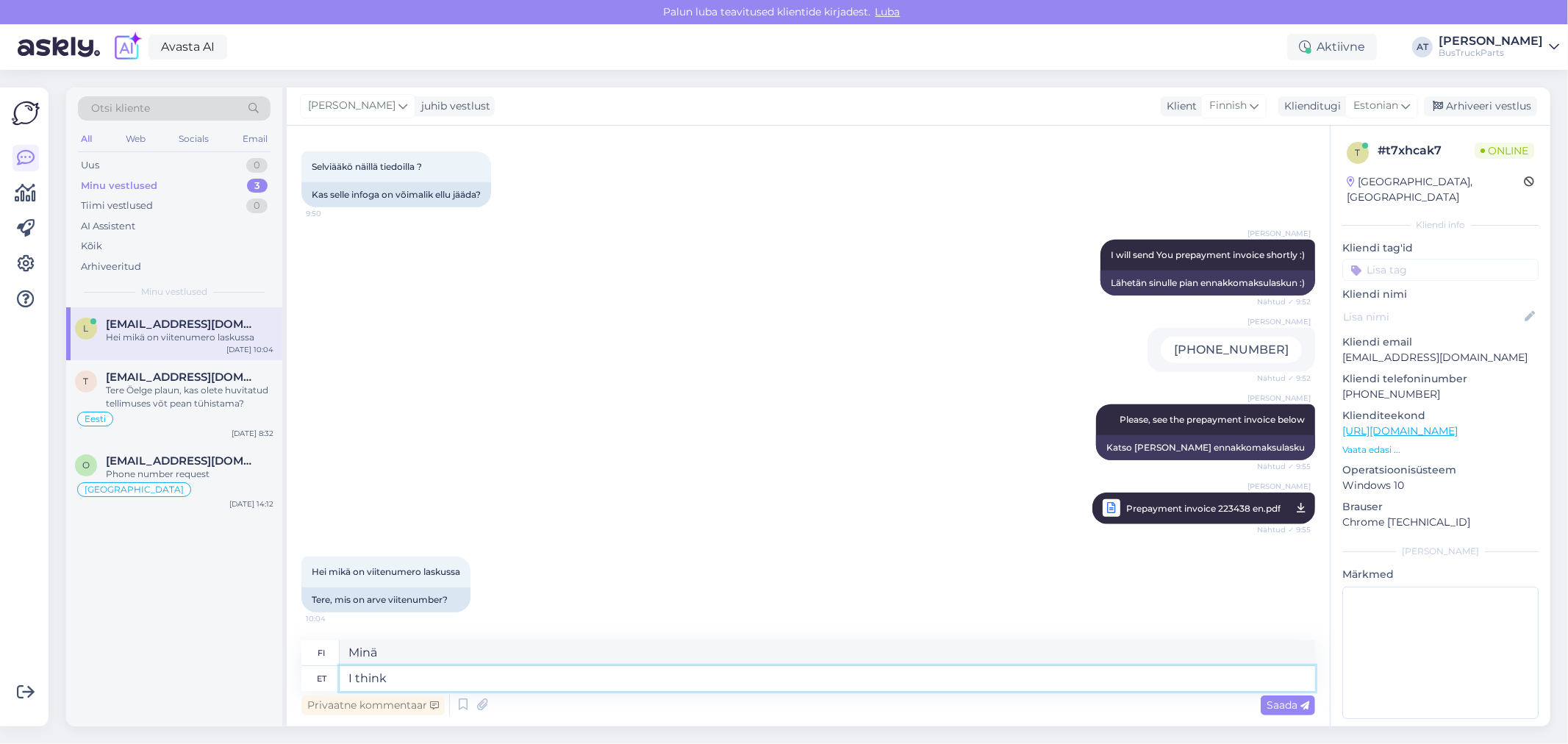
type textarea "I think"
type textarea "mielestäni"
type textarea "I think,"
type textarea "Mielestäni,"
type textarea "I think, You"
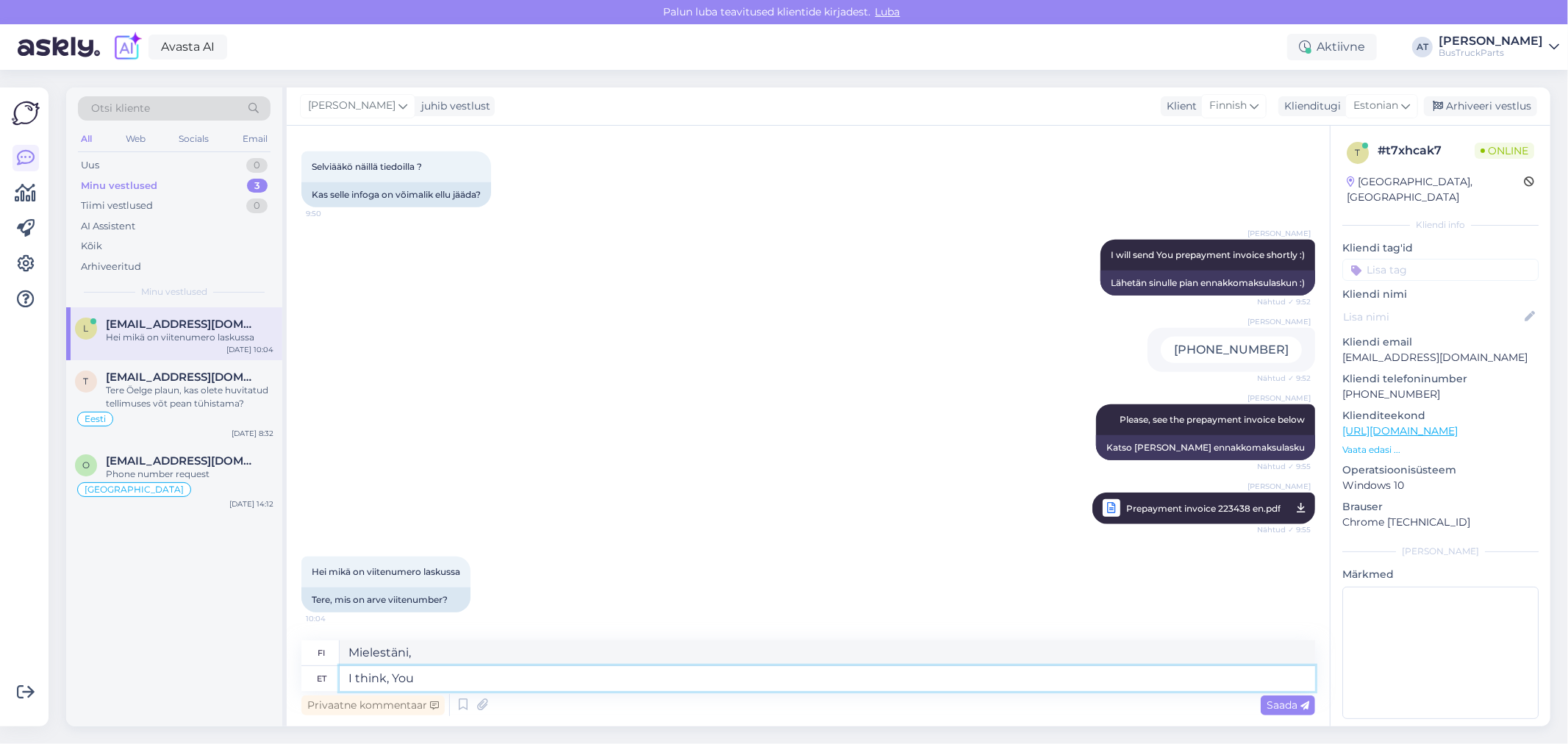
type textarea "Mielestäni sinä"
type textarea "I think, You don´t n"
type textarea "Mielestäni et"
type textarea "I think, You don´t nee d"
type textarea "Mielestäni, et näe"
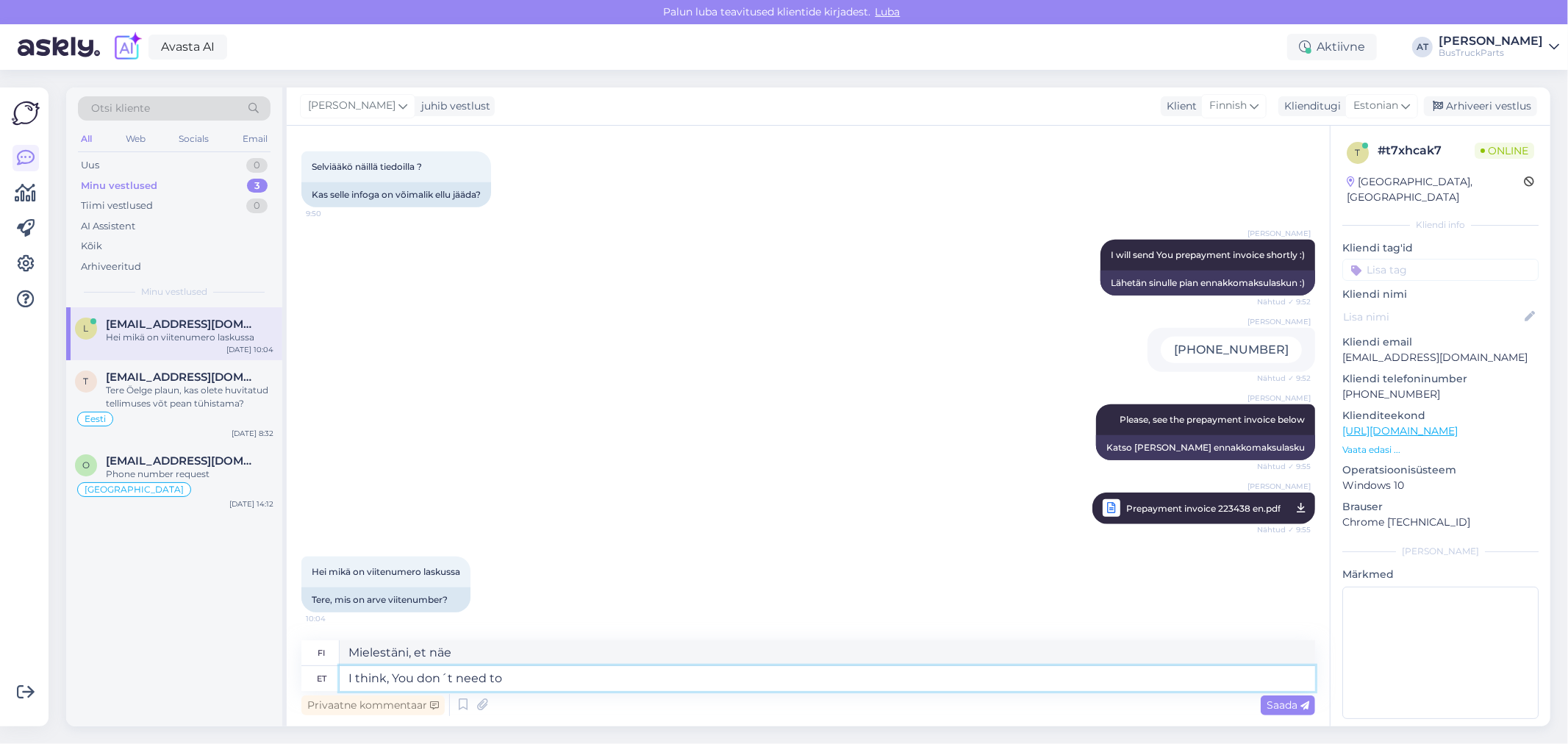
type textarea "I think, You don´t need to"
type textarea "Mielestäni sinun ei tarvitse"
type textarea "I think, You don´t need to fill t"
type textarea "Mielestäni sinun ei tarvitse täyttää"
type textarea "I think, You don´t need to fill this: )"
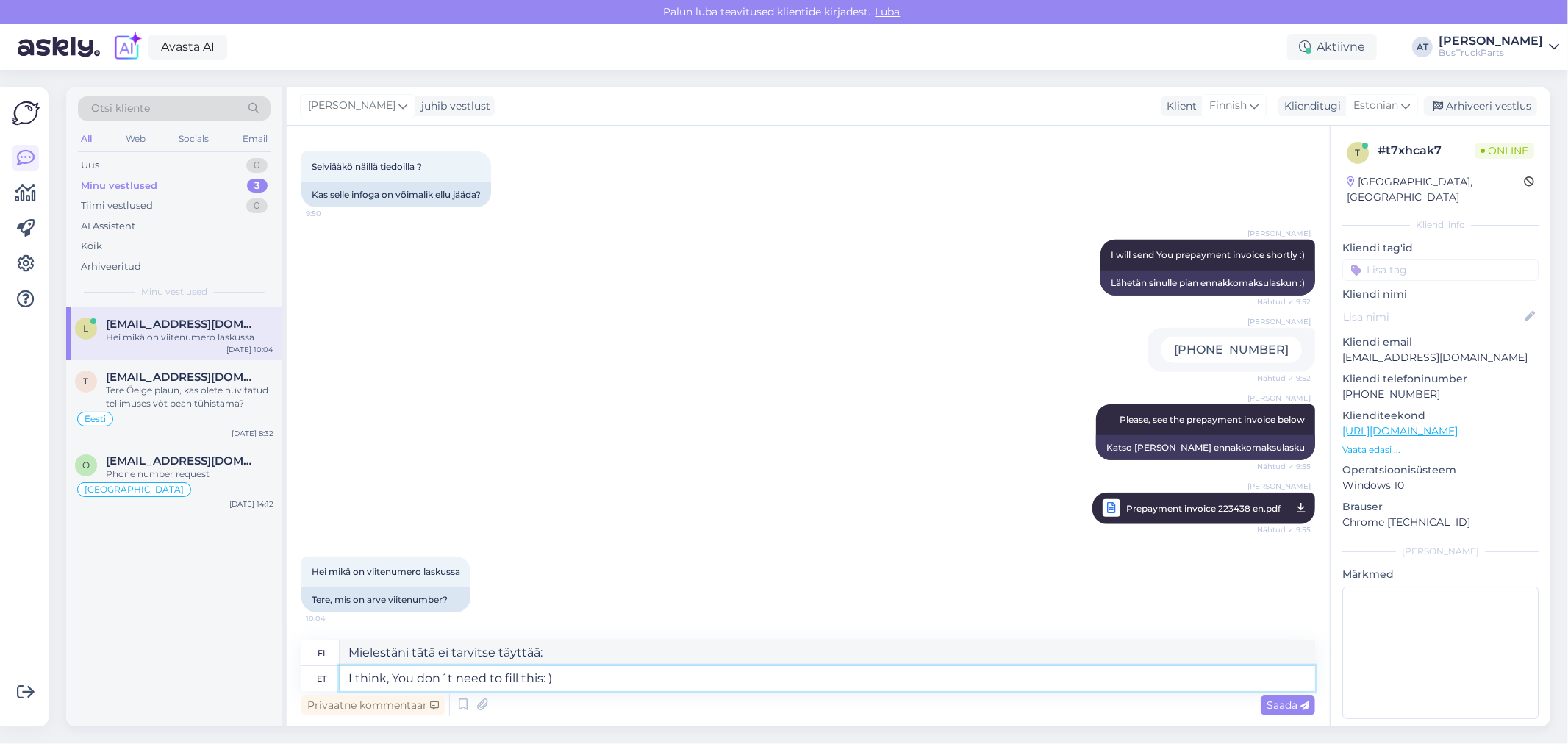
type textarea "[PERSON_NAME] tätä ei tarvitse täyttää :)"
type textarea "I think, You don´t need to fill this"
type textarea "Mielestäni tätä ei tarvitse täyttää:"
type textarea "I think, You don´t need to fill this :"
type textarea "[PERSON_NAME] sinun ei tarvitse täyttää tätä"
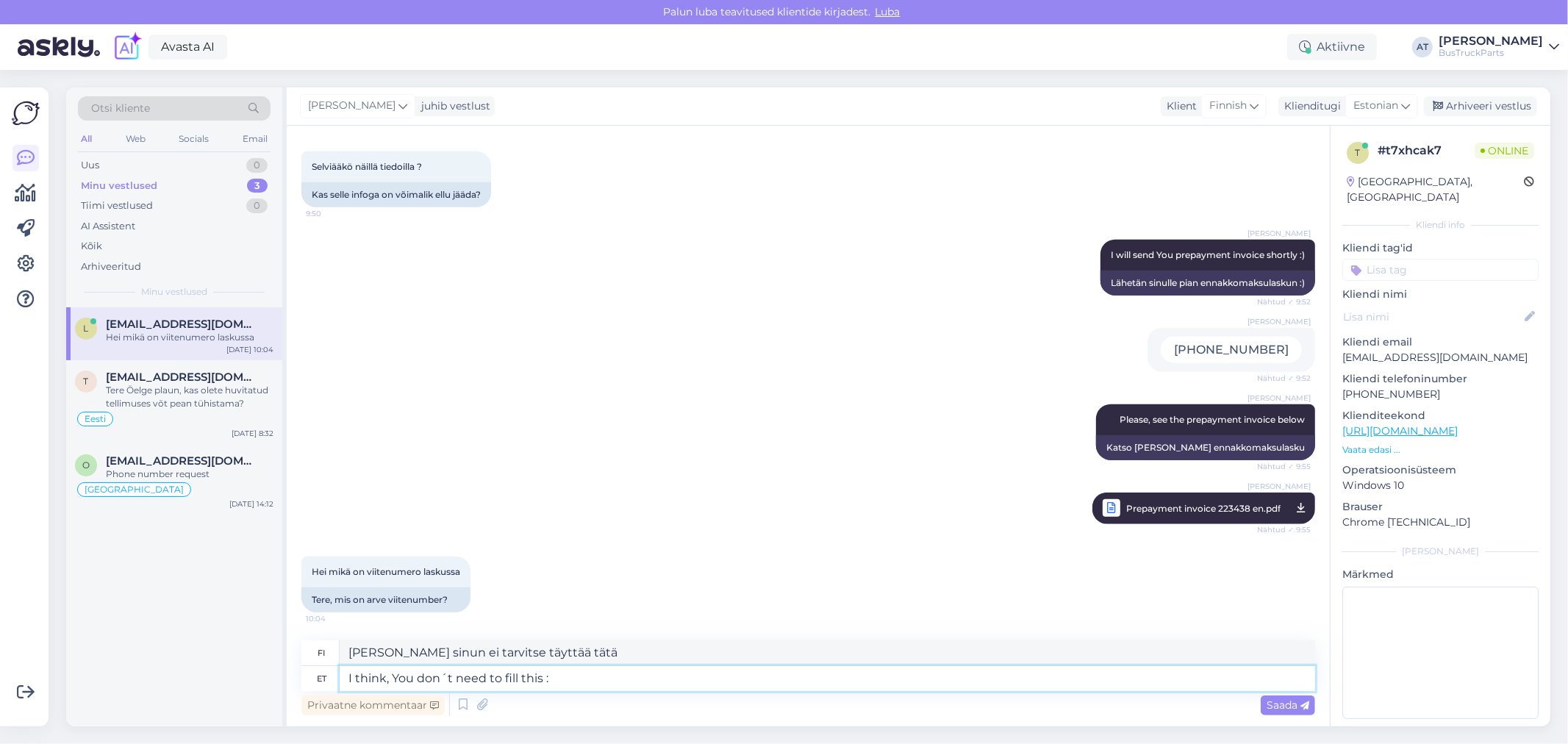
type textarea "I think, You don´t need to fill this :)"
type textarea "[PERSON_NAME] tätä ei tarvitse täyttää :)"
type textarea "I think, You don´t need to fill this :)"
click at [1295, 712] on div "Saada" at bounding box center [1288, 705] width 54 height 20
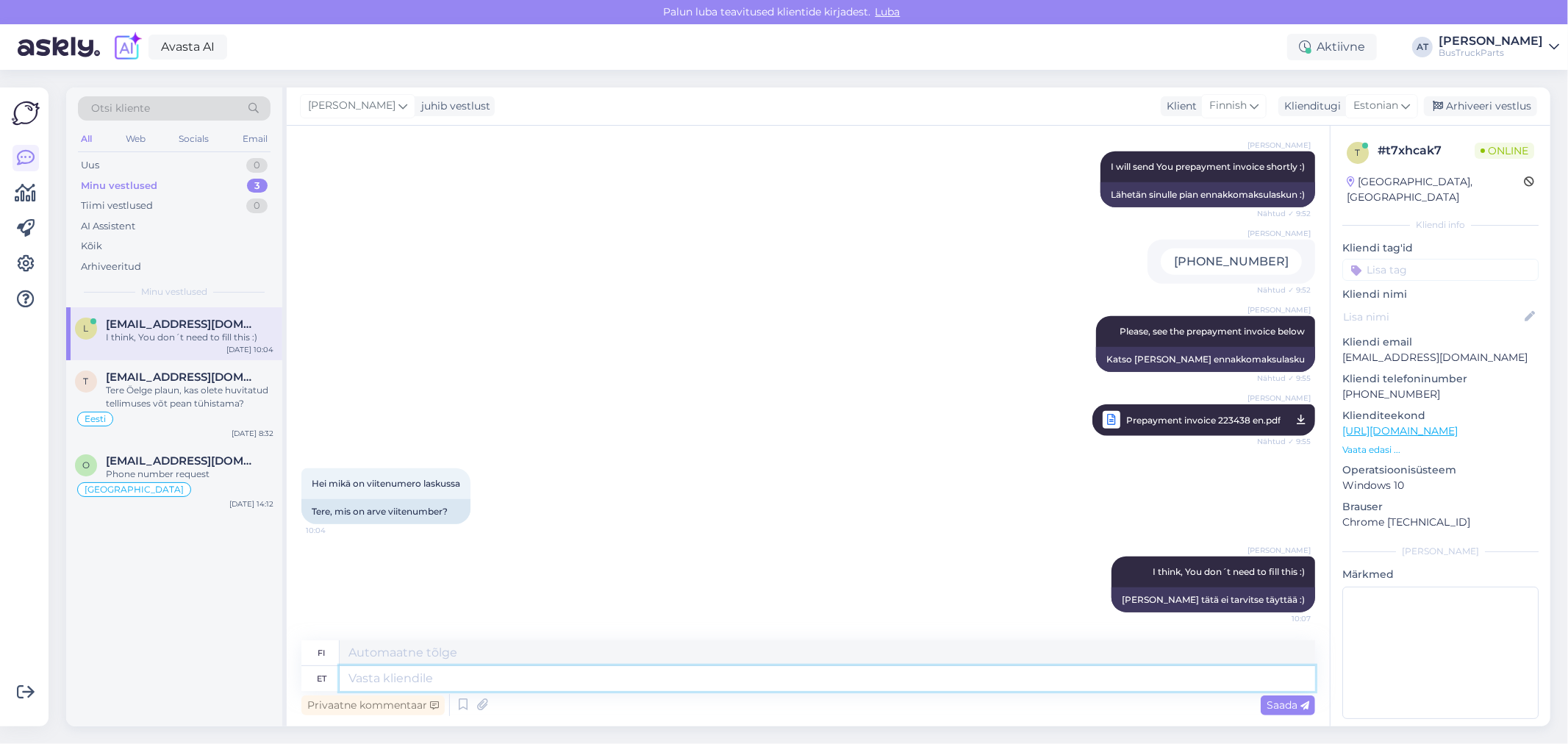
click at [1127, 681] on textarea at bounding box center [827, 679] width 975 height 25
type textarea "Only"
type textarea "[DEMOGRAPHIC_DATA]"
type textarea "Only this"
type textarea "Vain tämä"
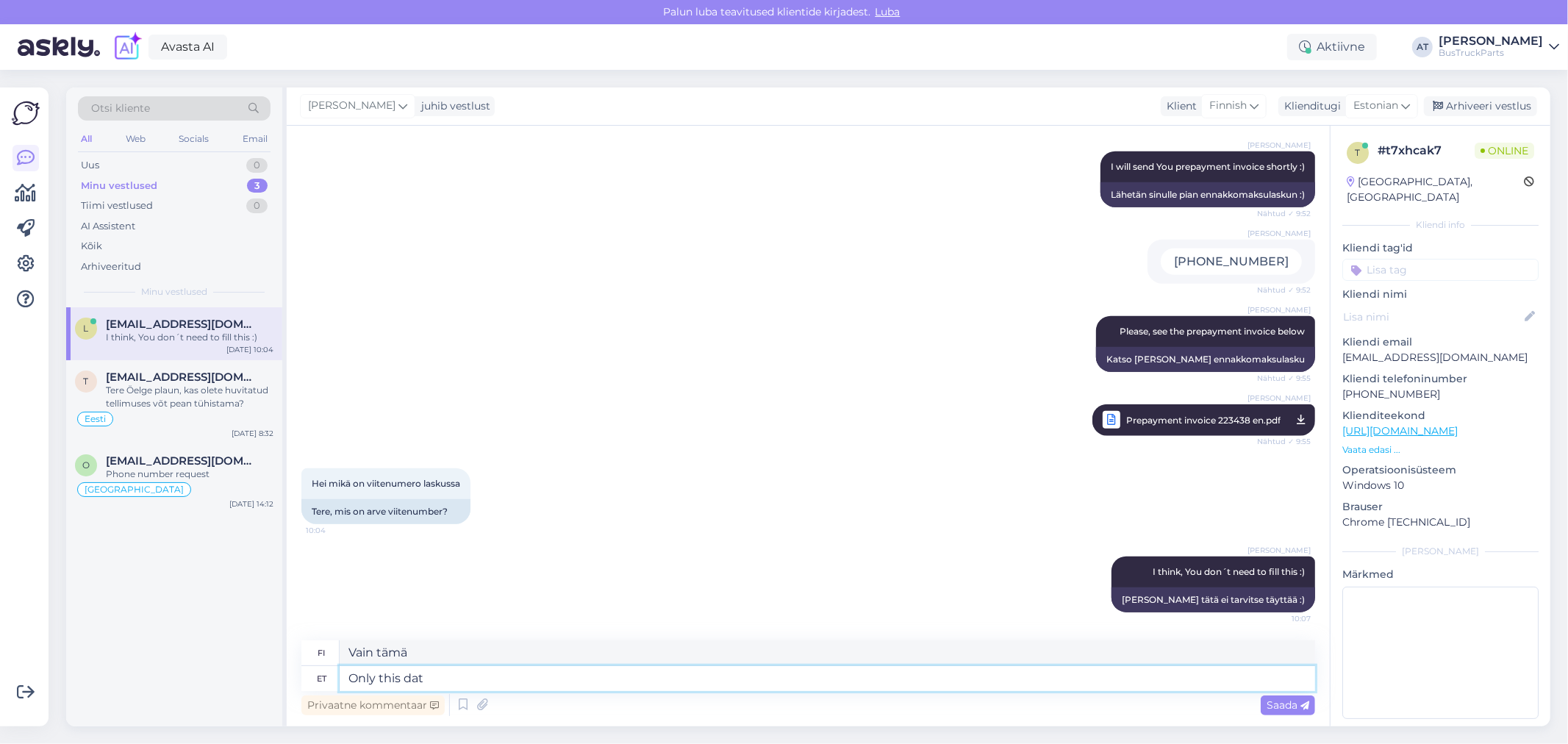
type textarea "Only this data"
type textarea "Vain nämä tiedot"
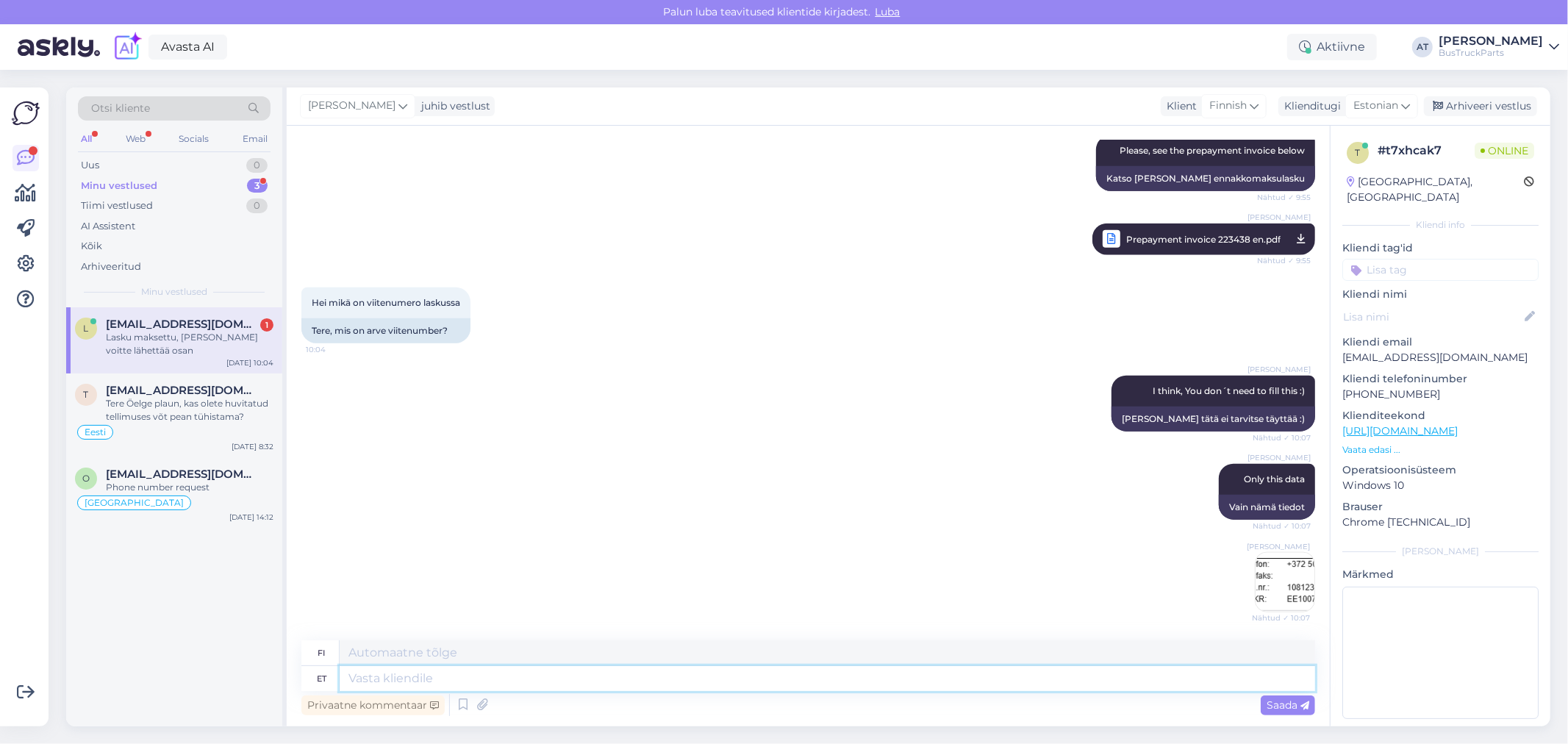
scroll to position [1468, 0]
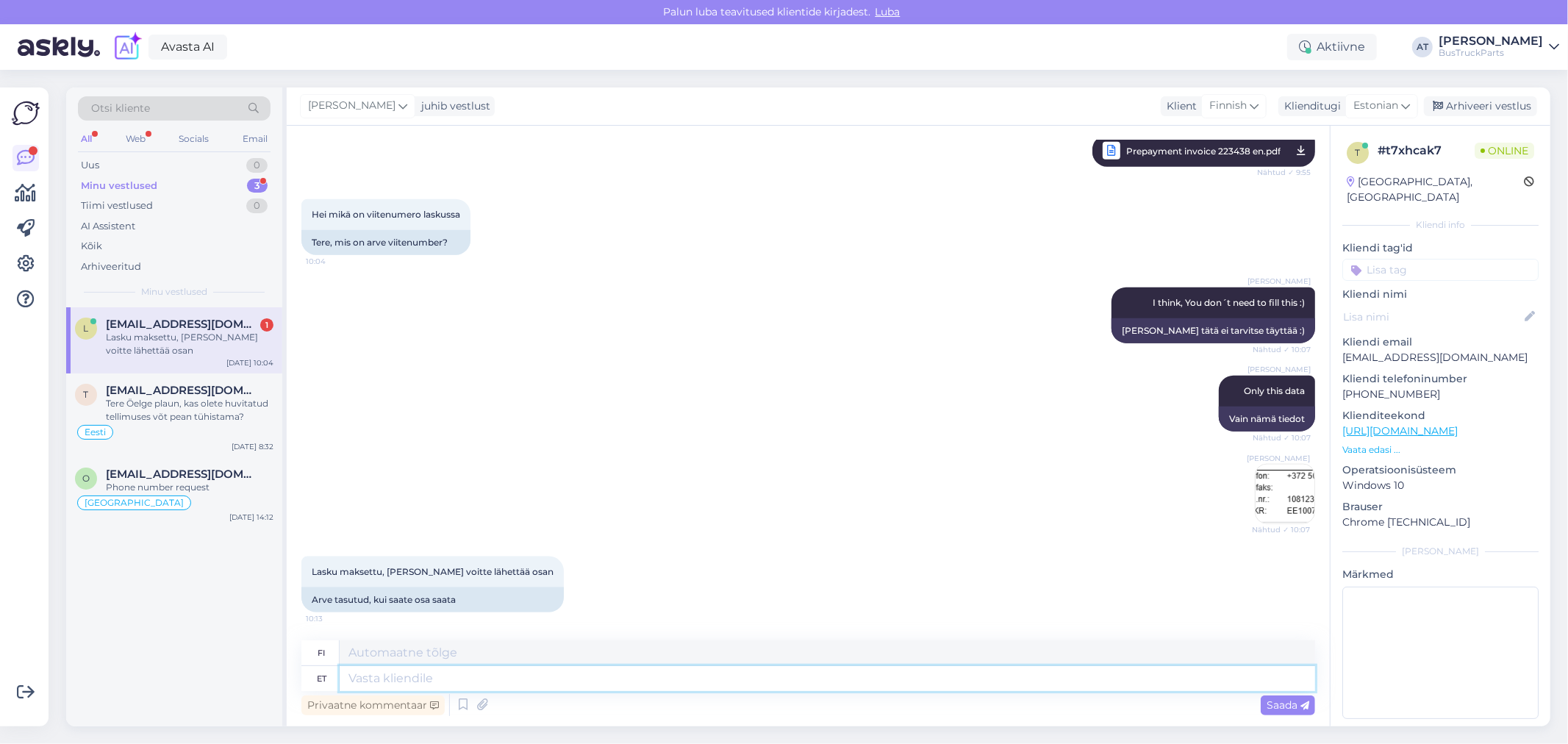
click at [502, 673] on textarea at bounding box center [827, 679] width 975 height 25
type textarea "Tän"
type textarea "Tänään"
type textarea "Tänud! S"
type textarea "Kiitos!"
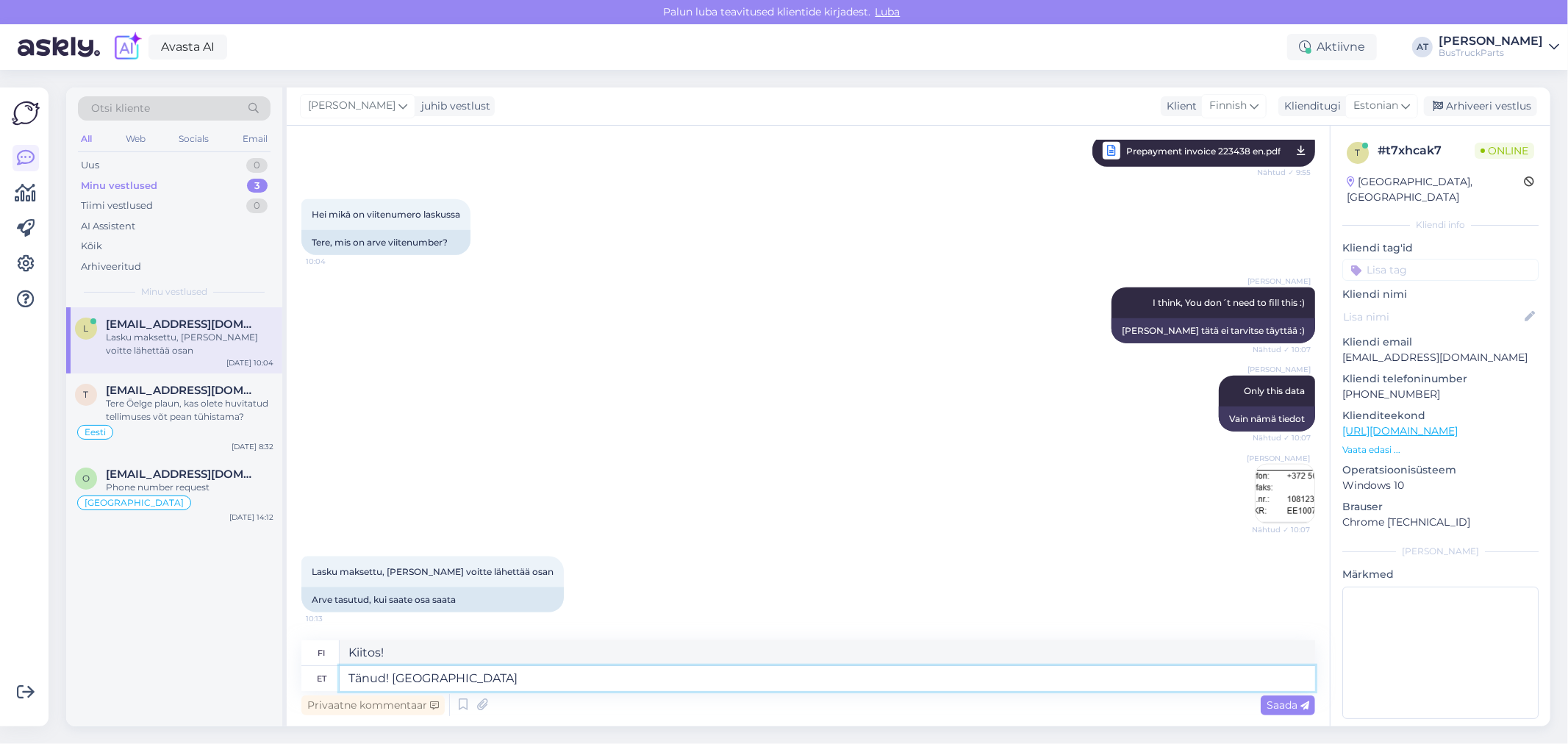
type textarea "Tänud! Saadan T"
type textarea "Kiitos! Lähetän sen."
type textarea "Tänud! Saadan Teile l"
type textarea "Kiitos! Lähetän sen sinulle."
type textarea "Tänud! Saadan Teile lõpparve j"
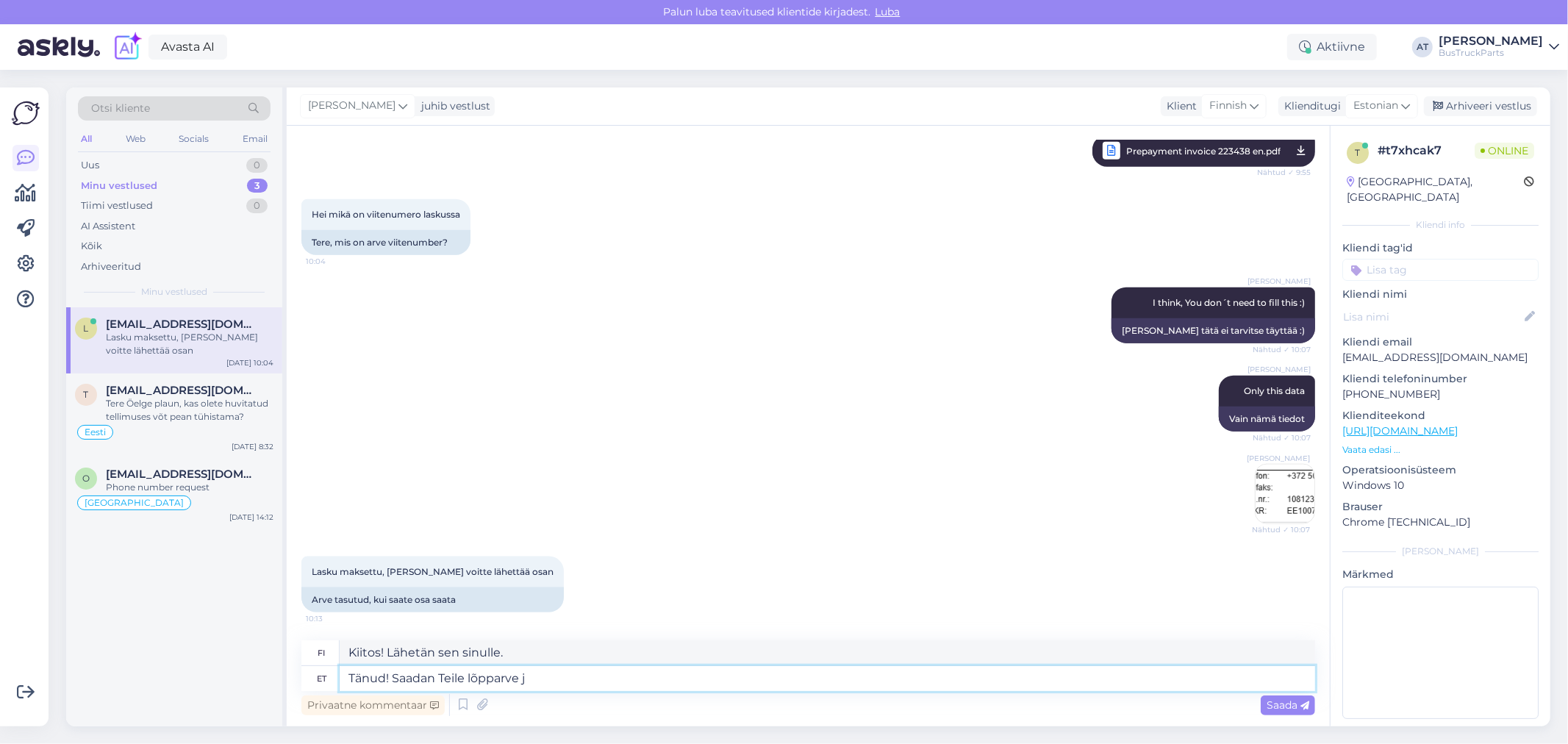
type textarea "Kiitos! Lähetän sinulle loppulaskun."
type textarea "Tänud! Saadan Teile [GEOGRAPHIC_DATA] ja"
type textarea "Kiitos! Lähetän sinulle loppulaskun ja"
type textarea "Tänud! Saadan Teile lõpparve ja jälgimise nu"
type textarea "Kiitos! Lähetän sinulle loppulaskun ja seurantatiedon."
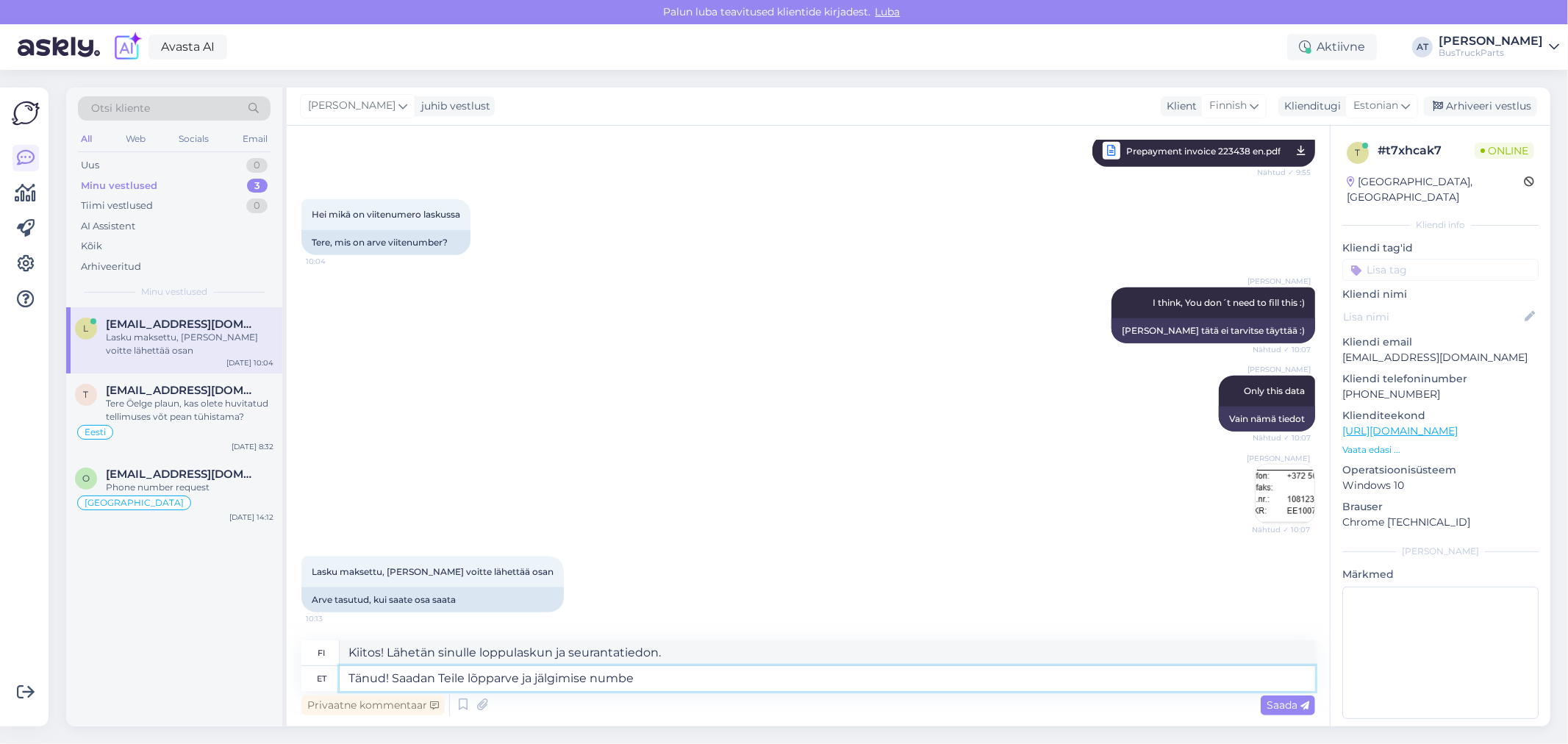
type textarea "Tänud! Saadan Teile lõpparve ja jälgimise number"
type textarea "Kiitos! Lähetän sinulle lopullisen laskun ja seurantanumeron."
type textarea "Tänud! Saadan Teile lõpparve ja jälgimise number, kui o"
type textarea "Kiitos! Lähetän sinulle lopullisen laskun ja seurantanumeron, kun"
type textarea "Tänud! Saadan Teile lõpparve ja jälgimise number, kui on pa"
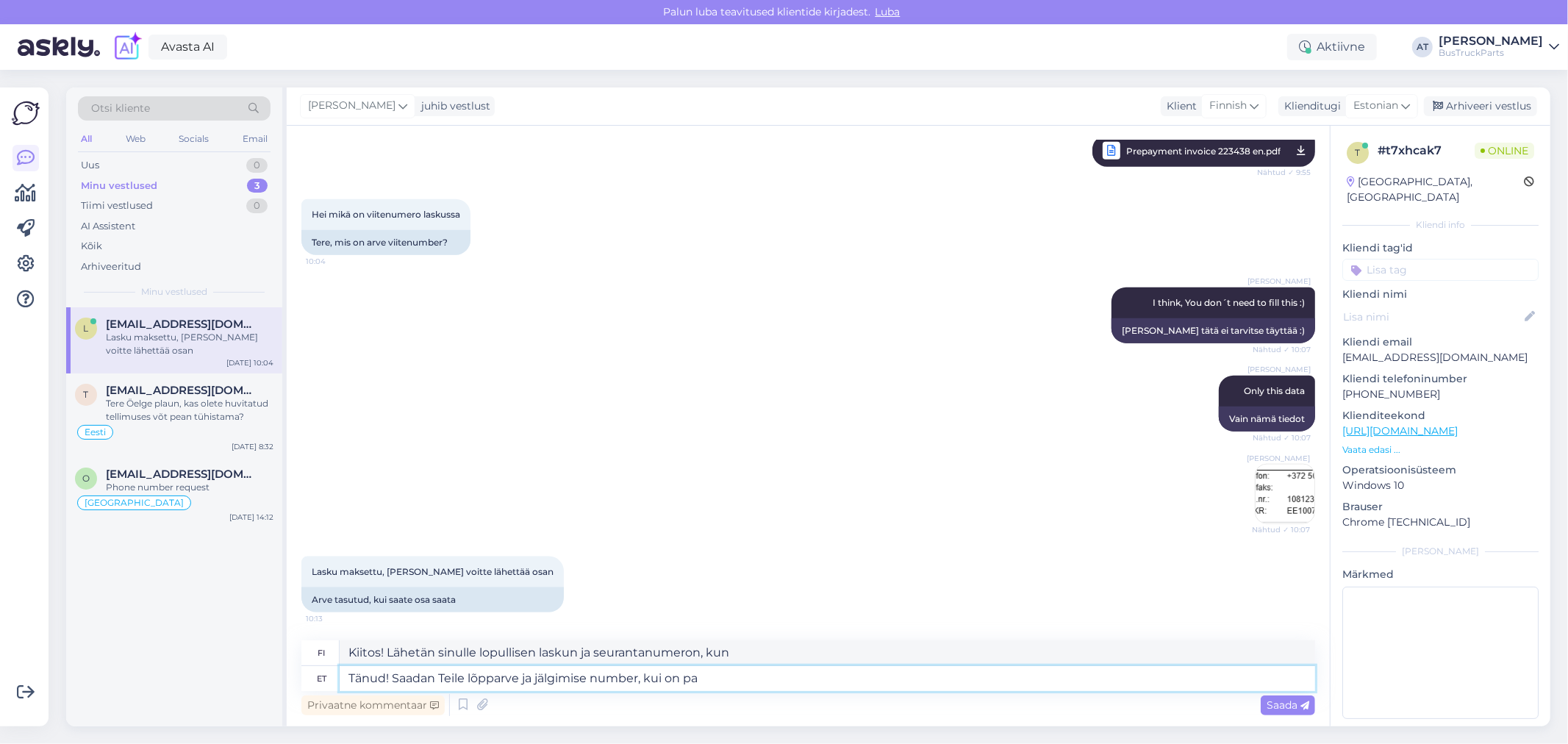
type textarea "Kiitos! Lähetän sinulle lopullisen laskun ja seurantanumeron, kun se on saatavi…"
type textarea "Tänud! Saadan Teile lõpparve ja jälgimise number, kui on pakitud."
type textarea "Kiitos! Lähetän sinulle lopullisen laskun ja seurantanumeron, kun se on pakattu."
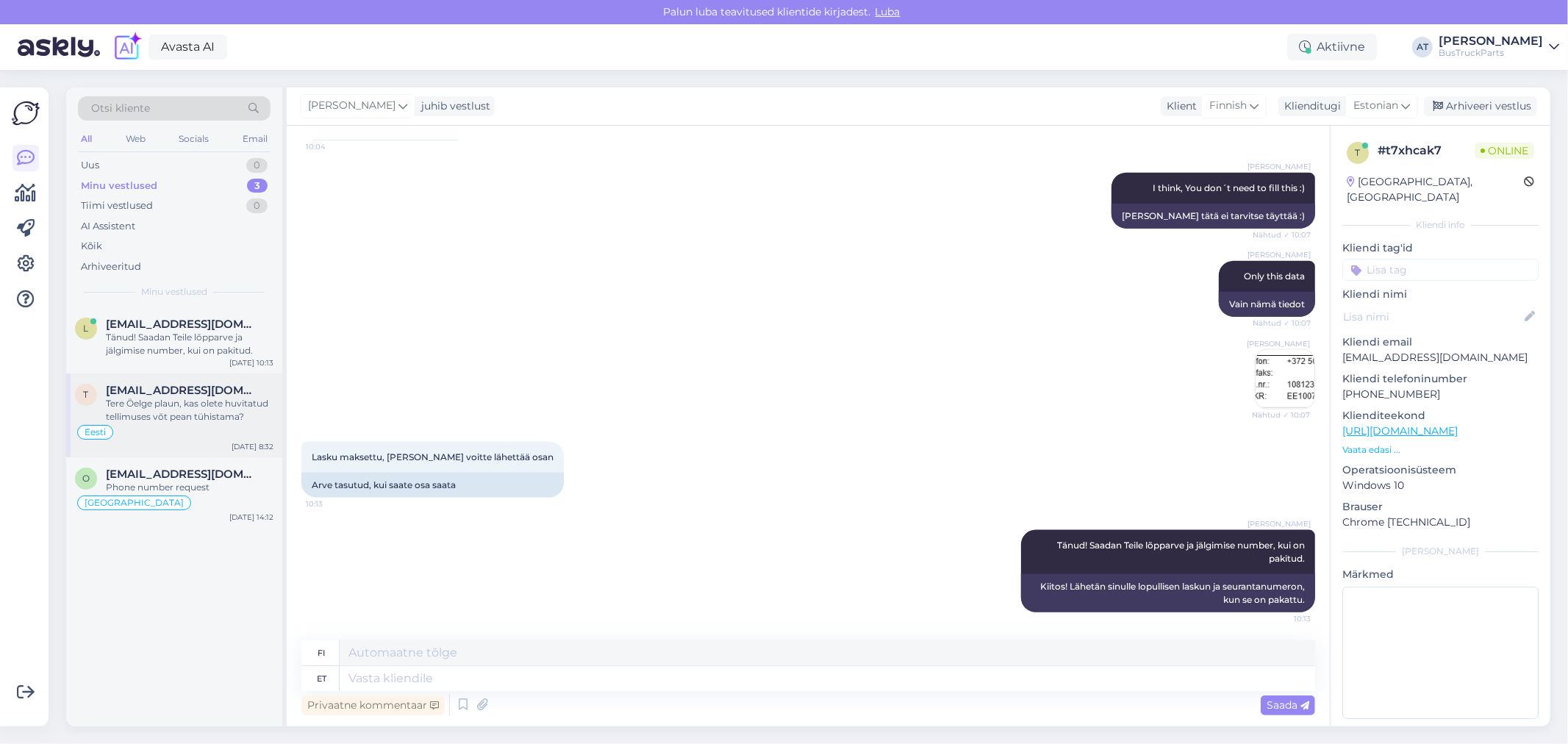
click at [178, 431] on div "Eesti" at bounding box center [174, 432] width 199 height 18
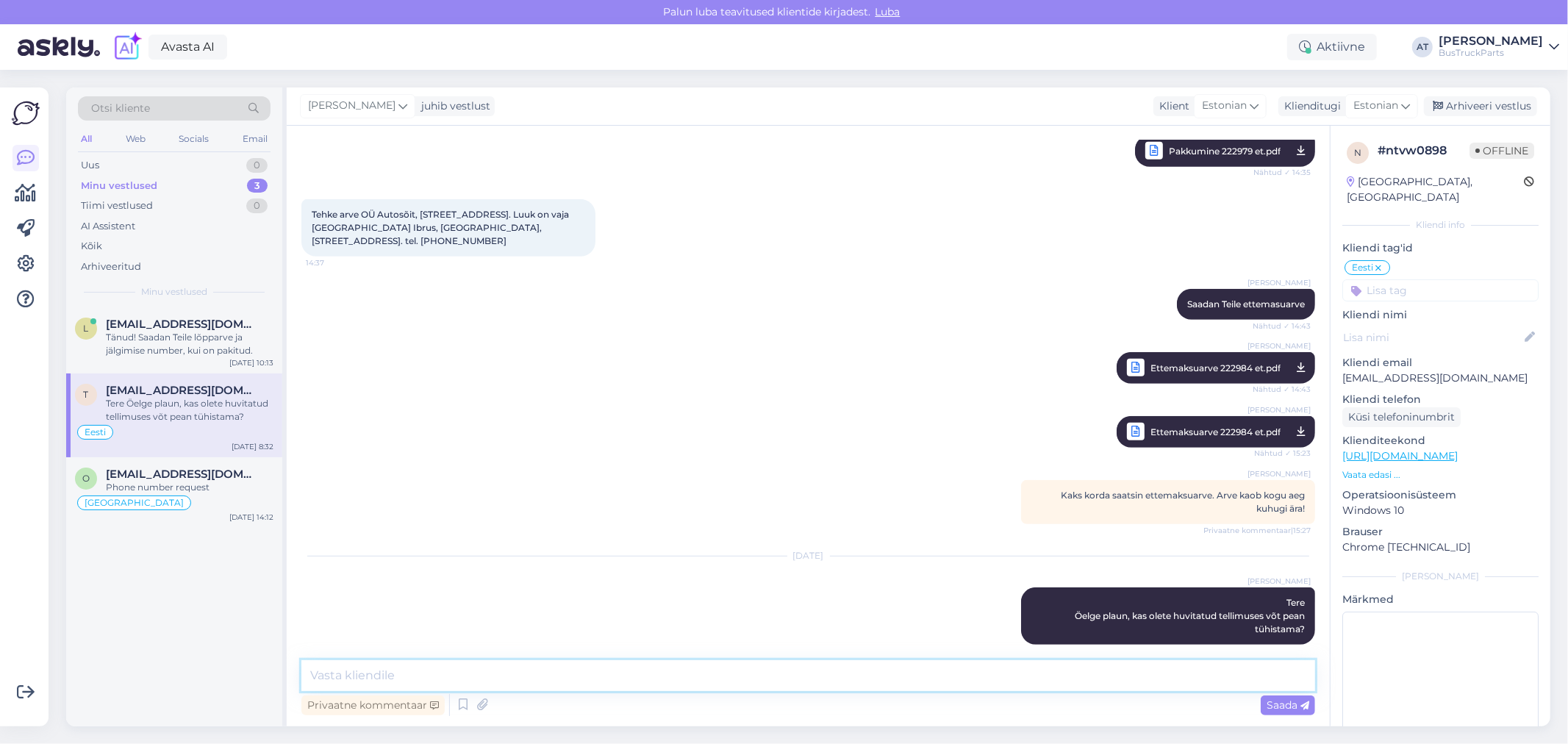
click at [606, 667] on textarea at bounding box center [809, 676] width 1014 height 31
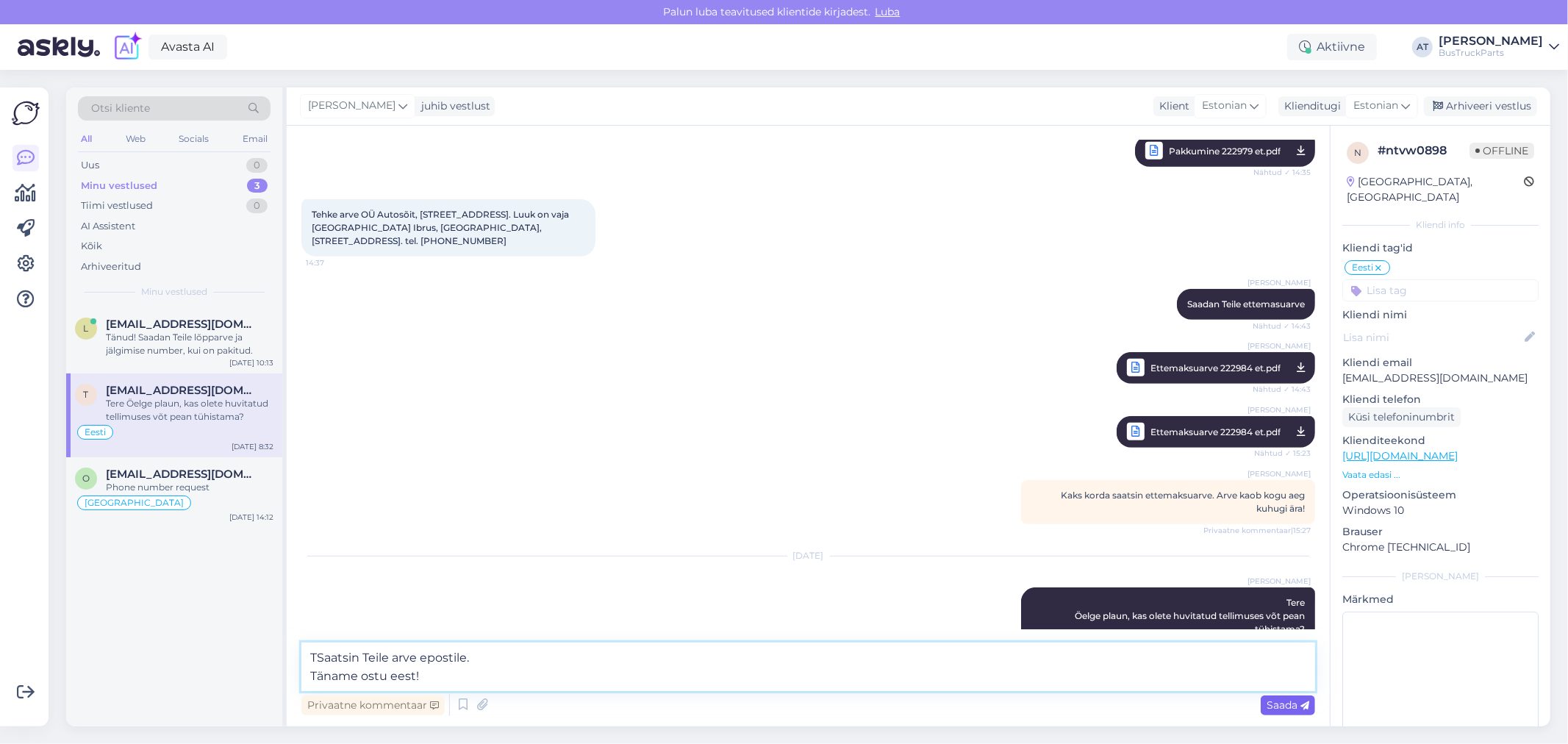
type textarea "TSaatsin Teile arve epostile. Täname ostu eest!"
click at [1284, 706] on span "Saada" at bounding box center [1288, 704] width 43 height 13
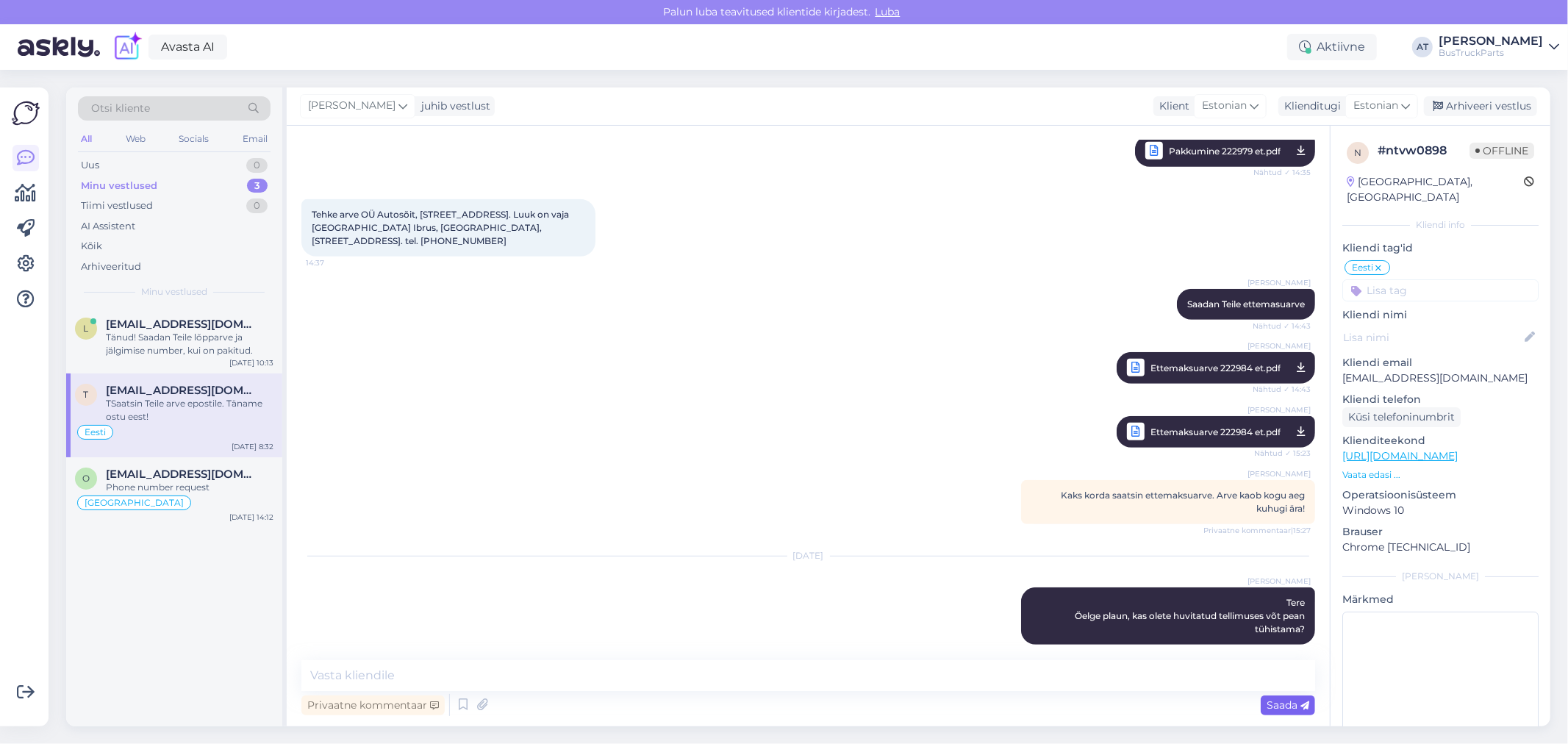
scroll to position [681, 0]
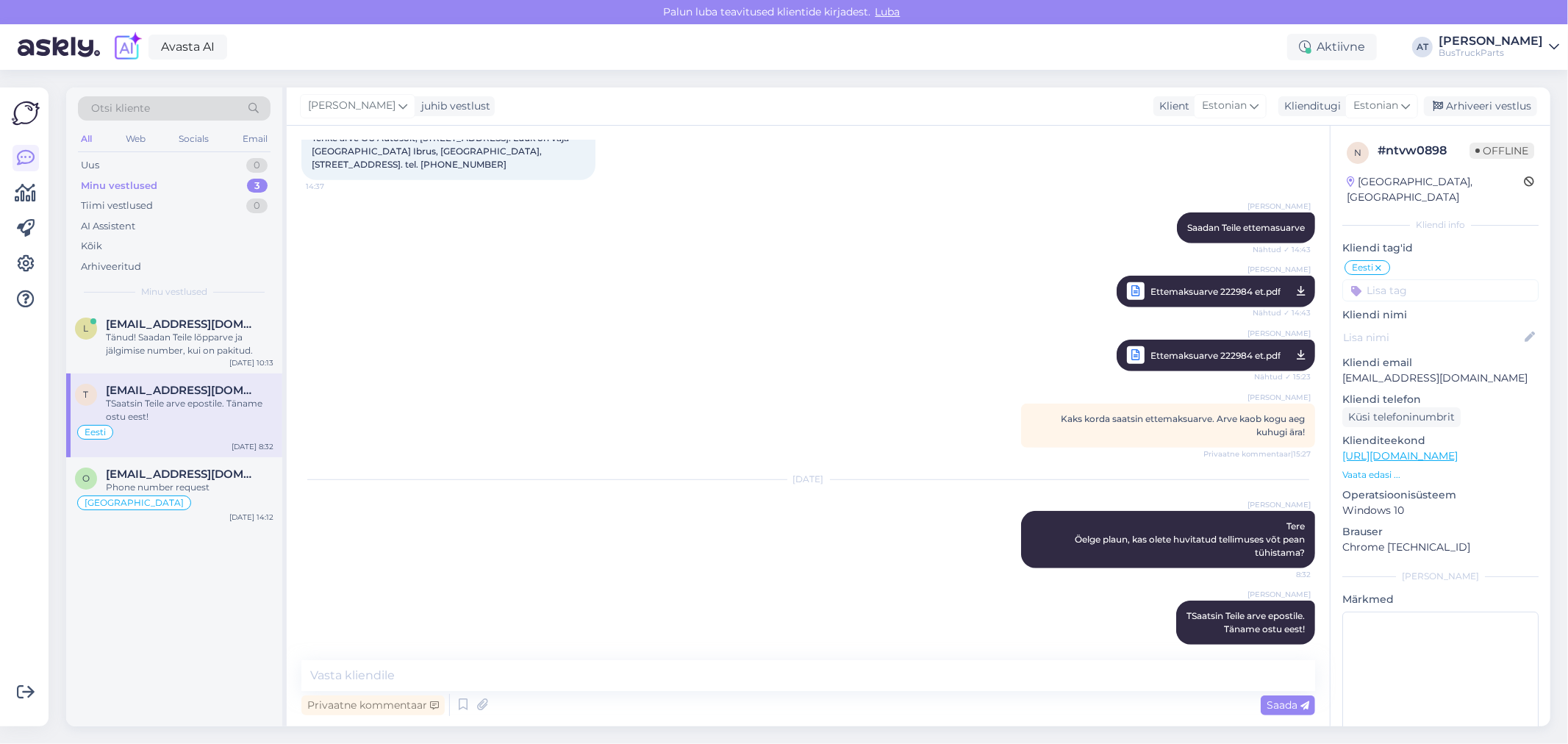
click at [1414, 280] on input at bounding box center [1441, 291] width 196 height 22
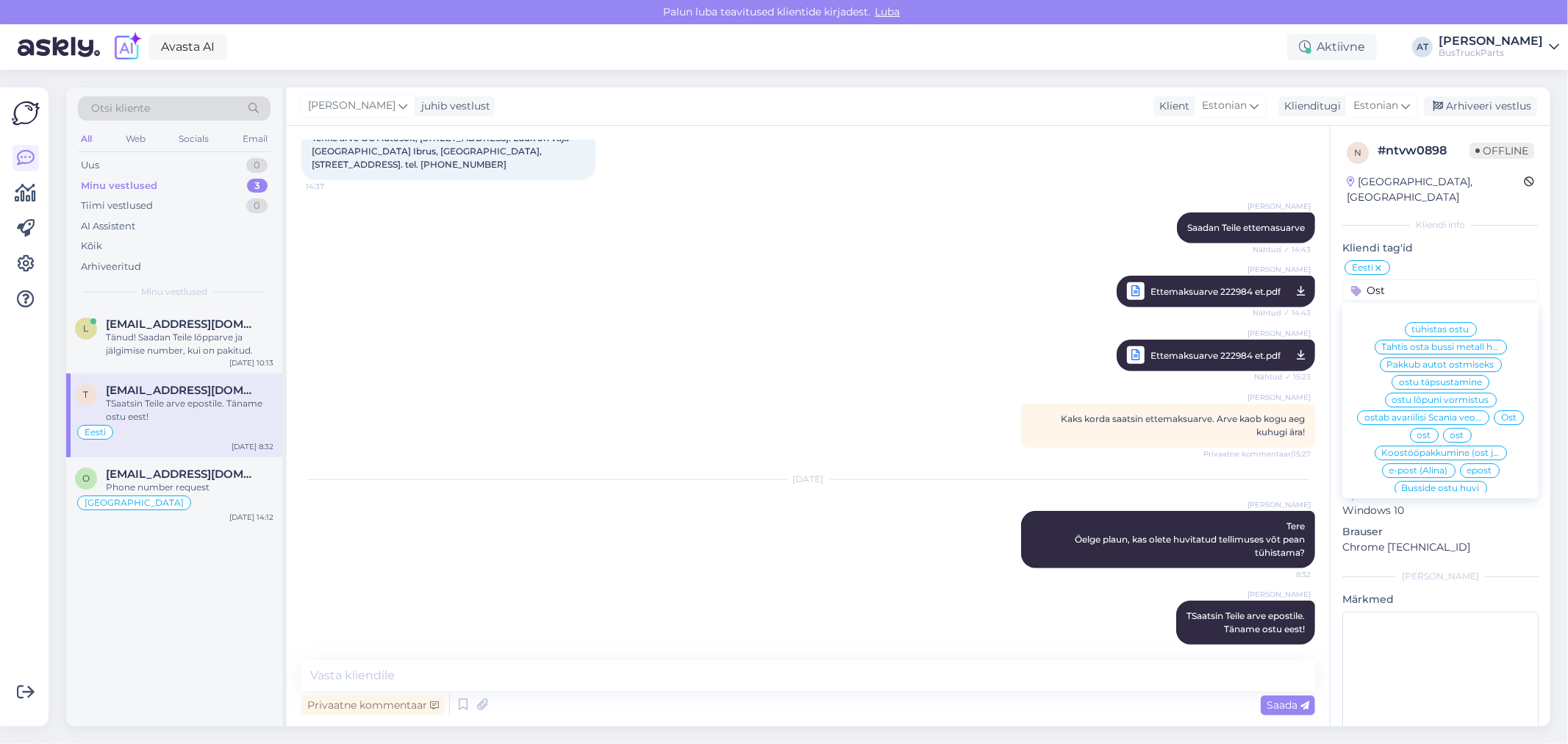
type input "Ost"
click at [1502, 422] on span "Ost" at bounding box center [1510, 417] width 15 height 9
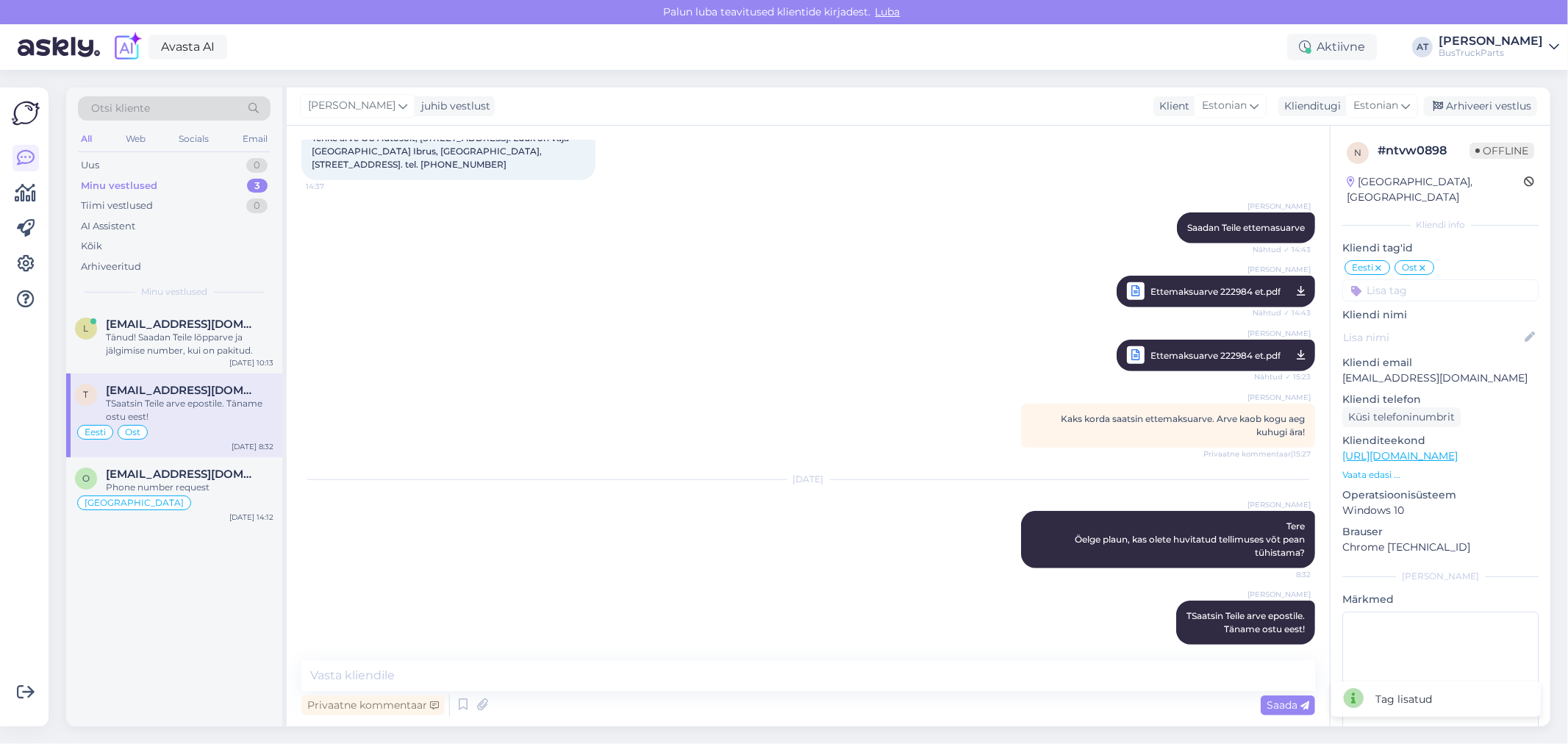
click at [1494, 241] on p "Kliendi tag'id" at bounding box center [1441, 249] width 196 height 15
click at [1473, 107] on div "Arhiveeri vestlus" at bounding box center [1481, 106] width 114 height 20
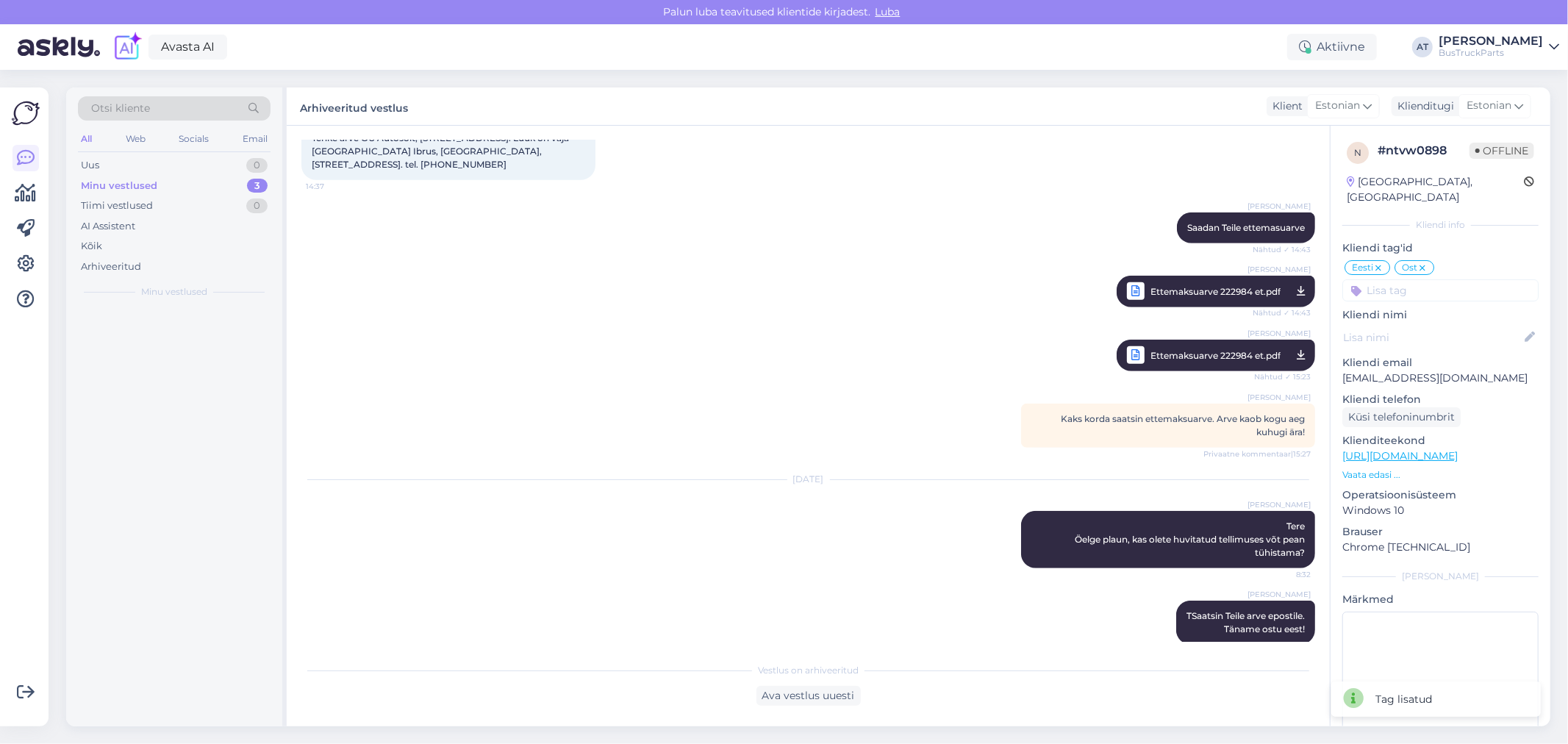
scroll to position [686, 0]
